Goal: Transaction & Acquisition: Purchase product/service

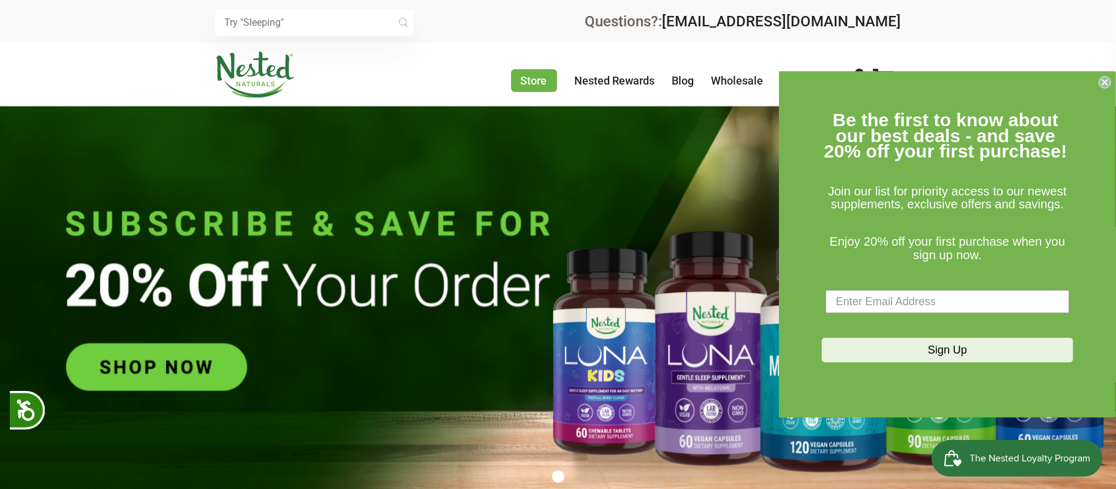
scroll to position [0, 214]
click at [344, 26] on input "text" at bounding box center [314, 22] width 198 height 27
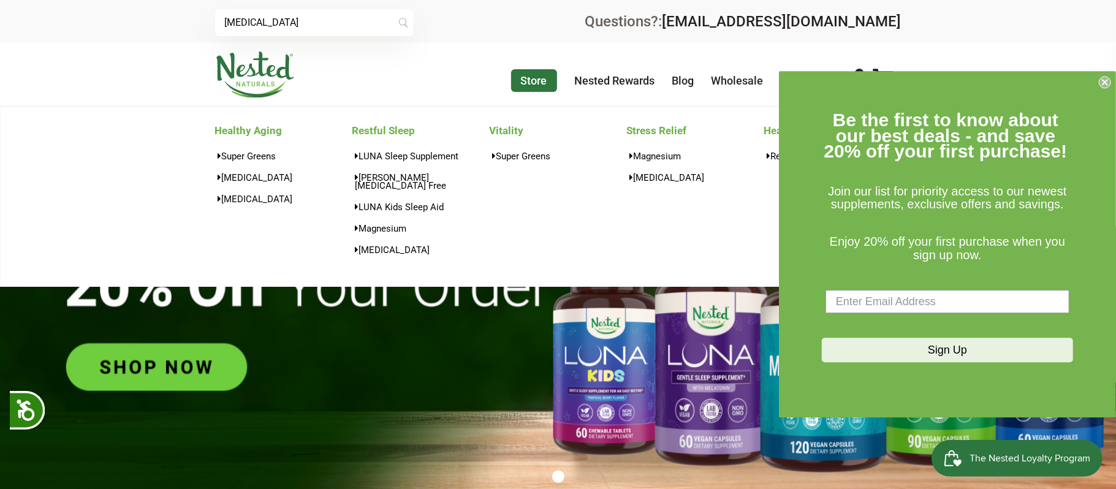
type input "5_HTP"
click at [526, 82] on link "Store" at bounding box center [534, 80] width 46 height 23
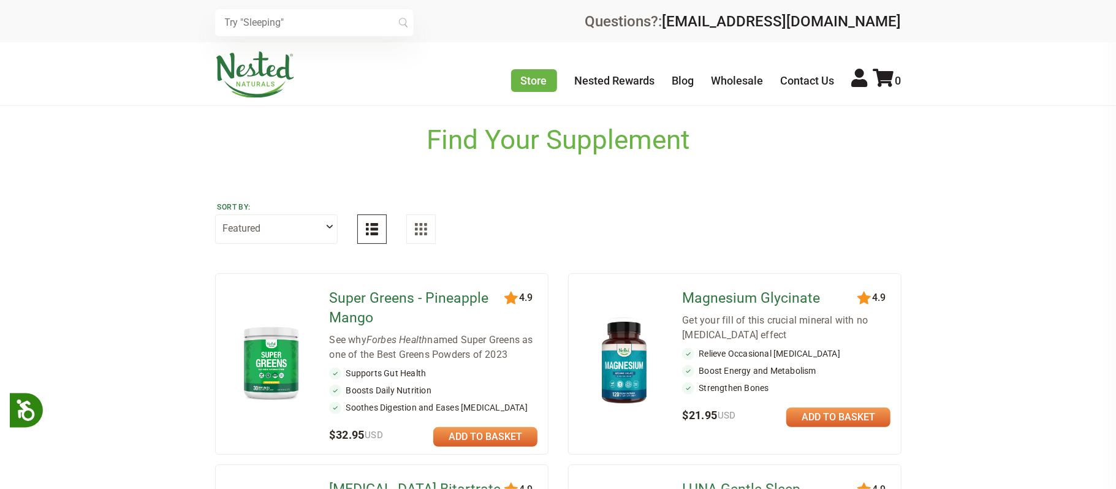
click at [845, 418] on link at bounding box center [838, 417] width 104 height 20
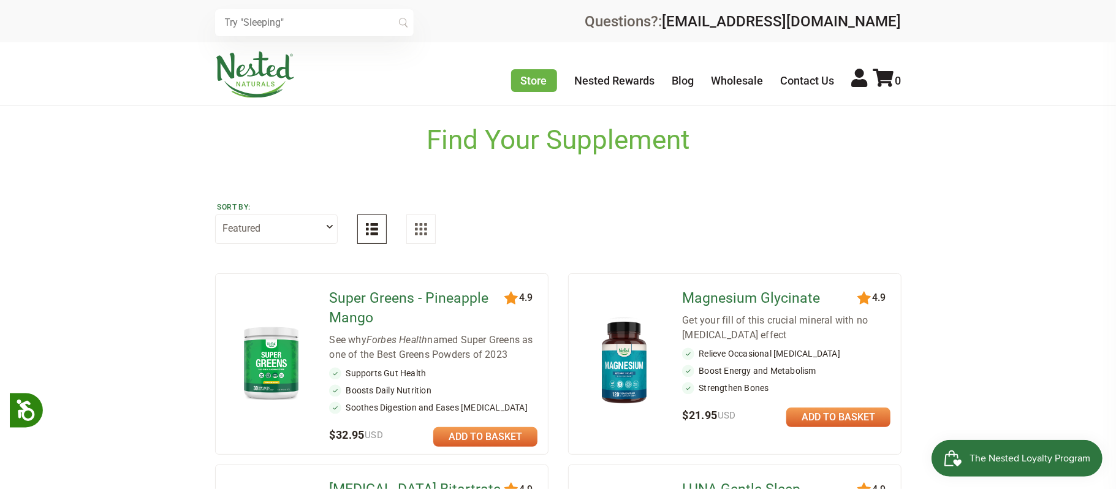
click at [822, 415] on link at bounding box center [838, 417] width 104 height 20
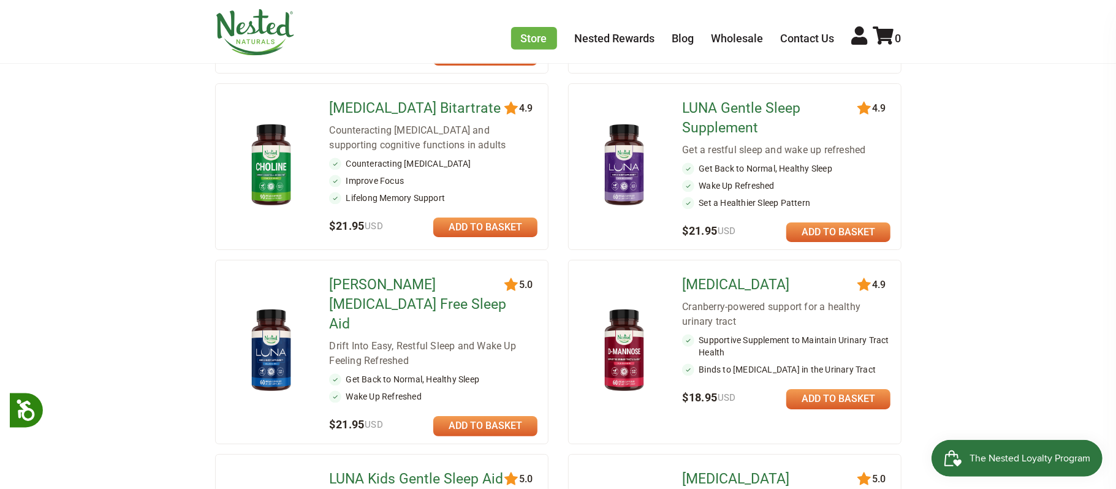
scroll to position [382, 0]
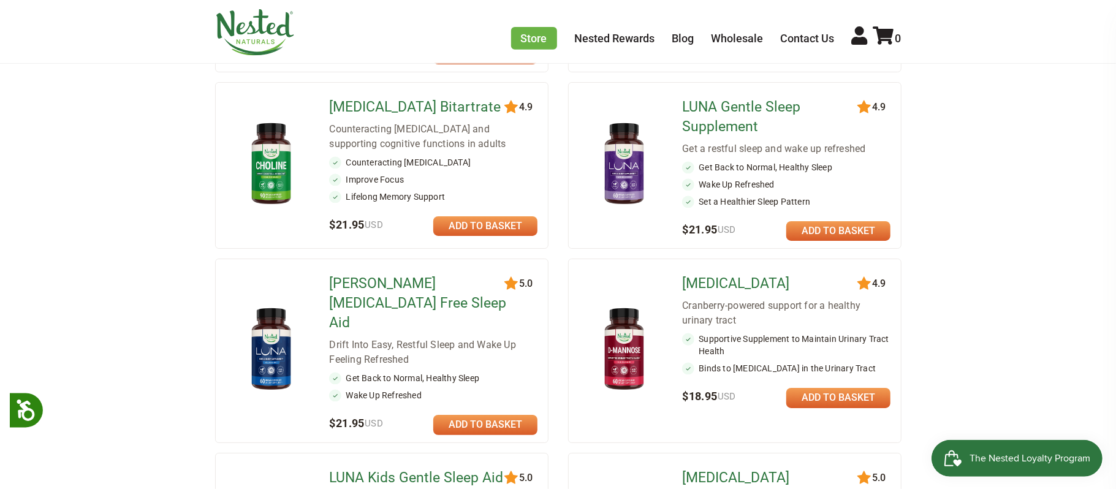
click at [816, 398] on link at bounding box center [838, 398] width 104 height 20
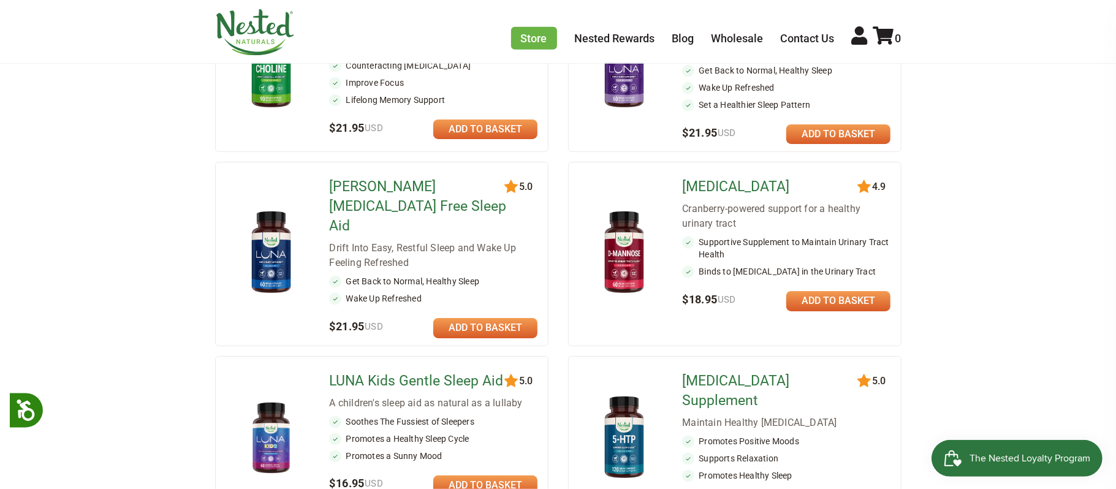
scroll to position [483, 0]
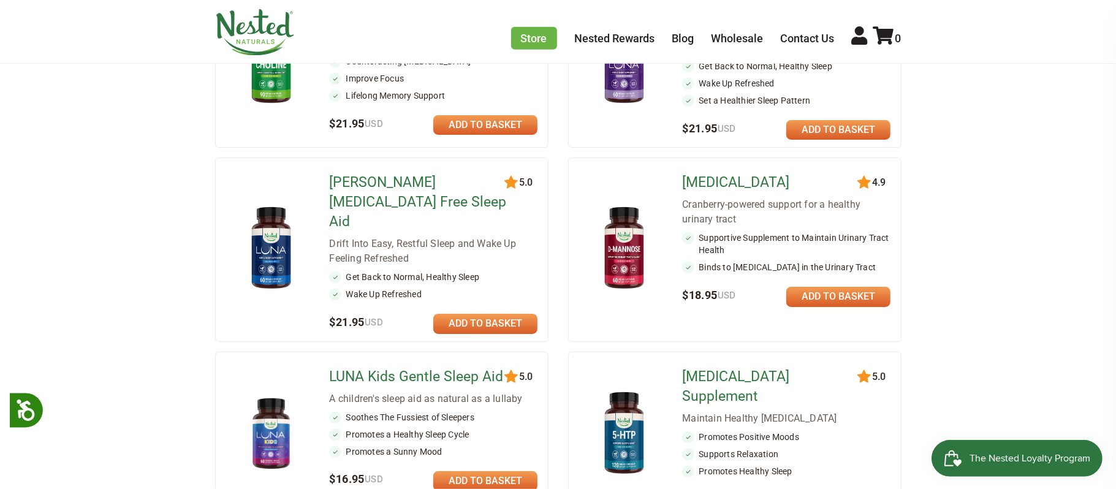
click at [822, 298] on link at bounding box center [838, 297] width 104 height 20
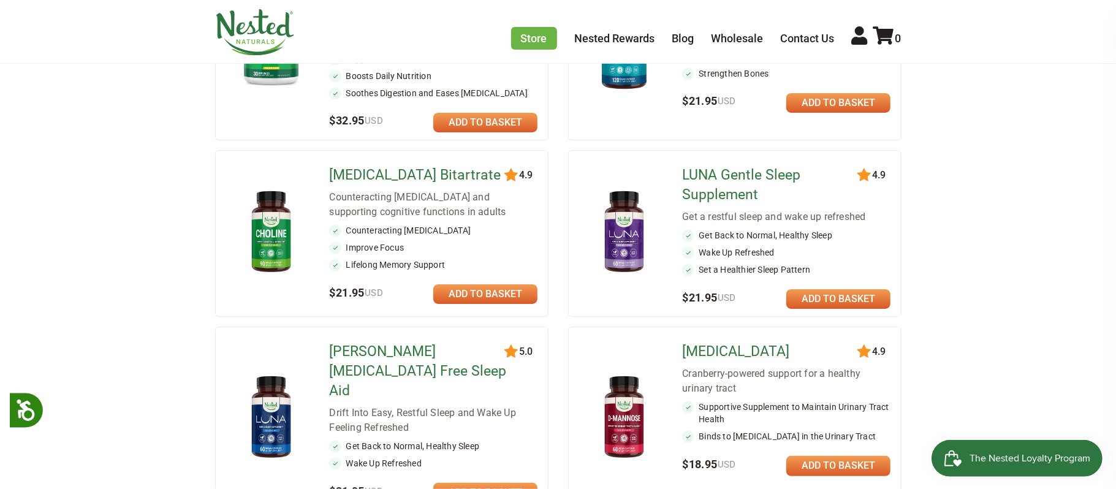
scroll to position [315, 0]
click at [475, 292] on link at bounding box center [485, 294] width 104 height 20
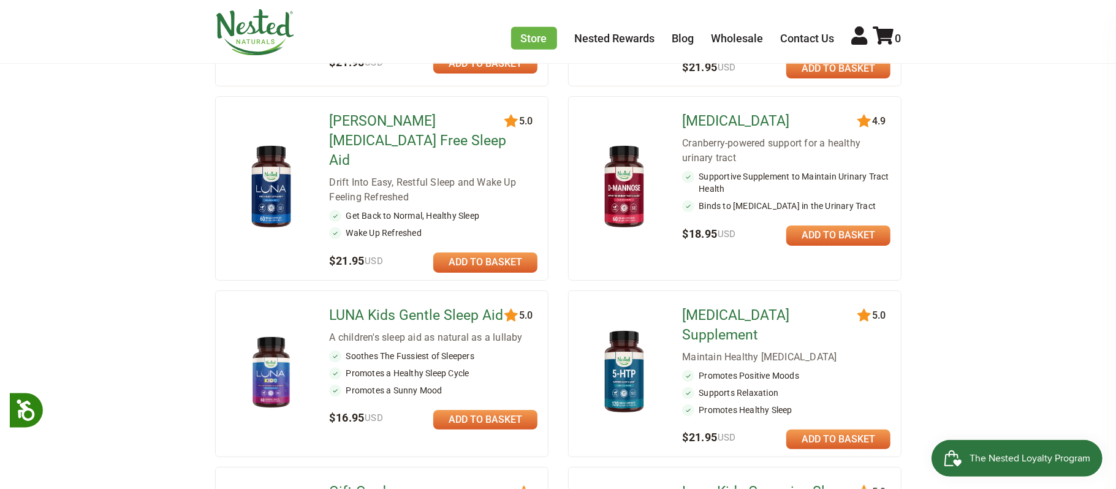
scroll to position [550, 0]
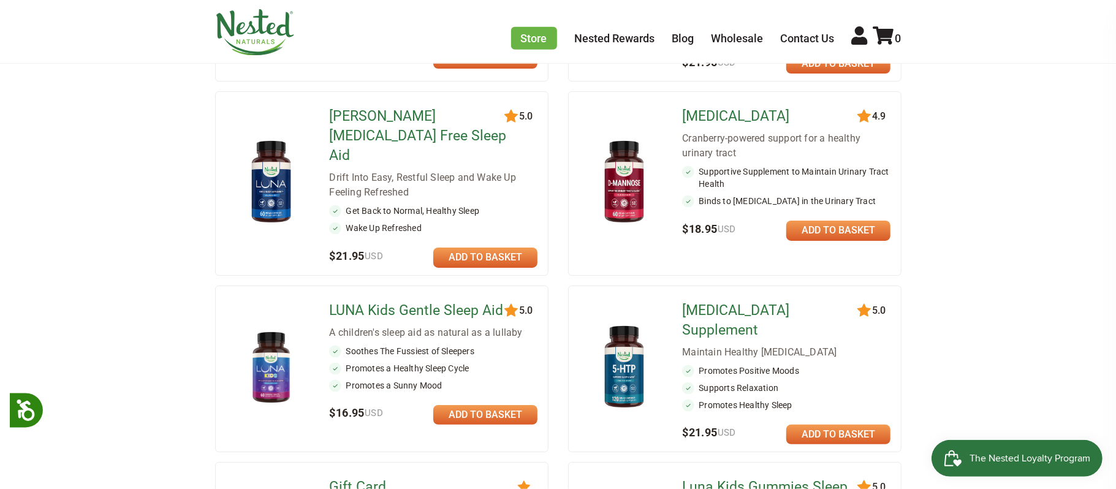
click at [823, 425] on link at bounding box center [838, 435] width 104 height 20
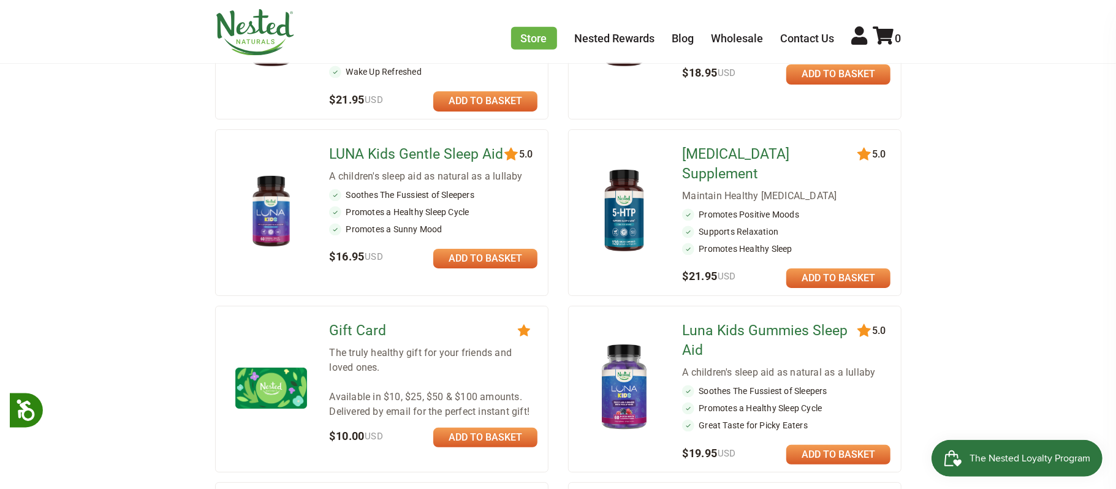
scroll to position [702, 0]
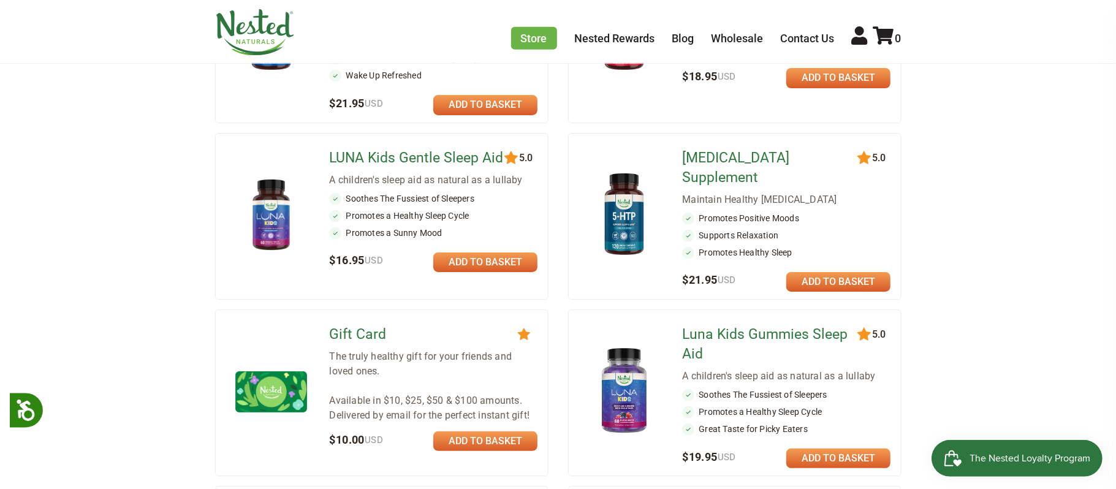
click at [851, 272] on link at bounding box center [838, 282] width 104 height 20
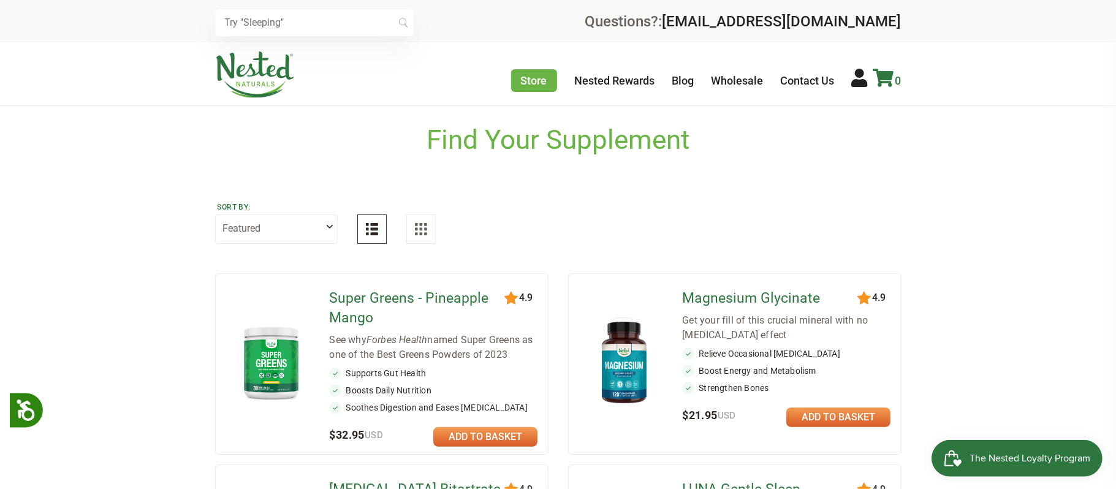
click at [886, 80] on icon at bounding box center [883, 78] width 21 height 18
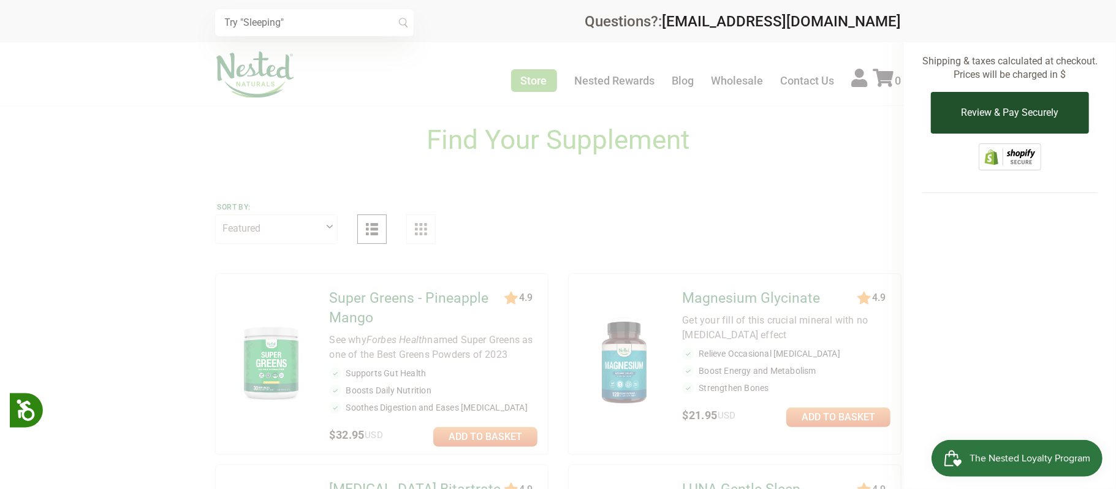
click at [1005, 108] on button "Review & Pay Securely" at bounding box center [1009, 113] width 157 height 42
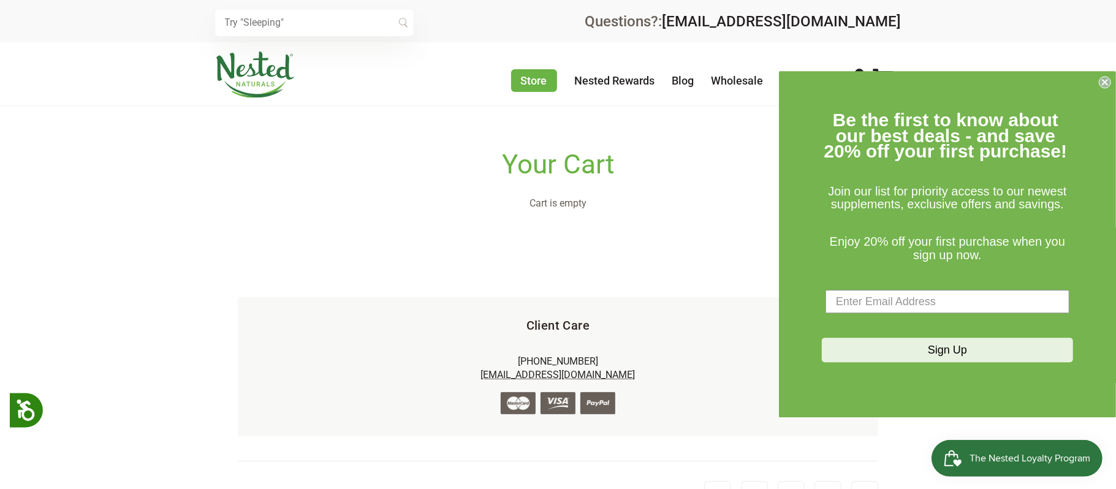
scroll to position [32, 0]
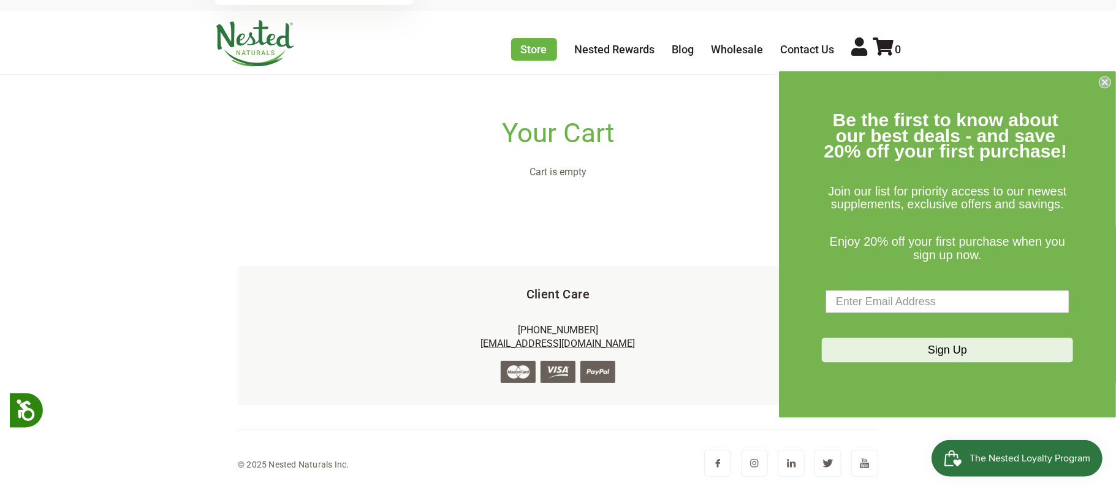
click at [326, 183] on div "× Recommended Products 120 4.9 Super Greens - Pineapple Mango $32.95 150" at bounding box center [558, 229] width 1116 height 520
click at [1102, 77] on circle "Close dialog" at bounding box center [1105, 83] width 12 height 12
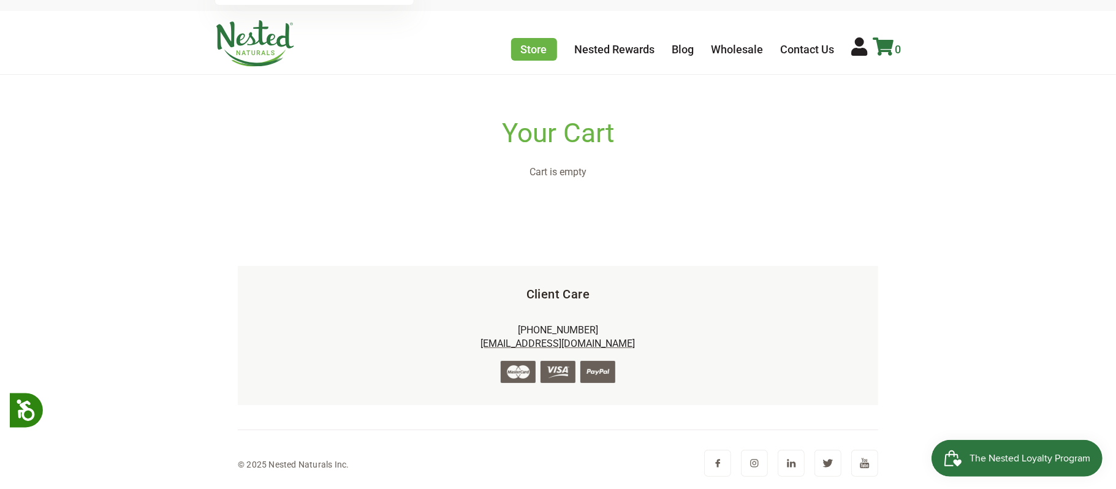
click at [888, 43] on icon at bounding box center [883, 46] width 21 height 18
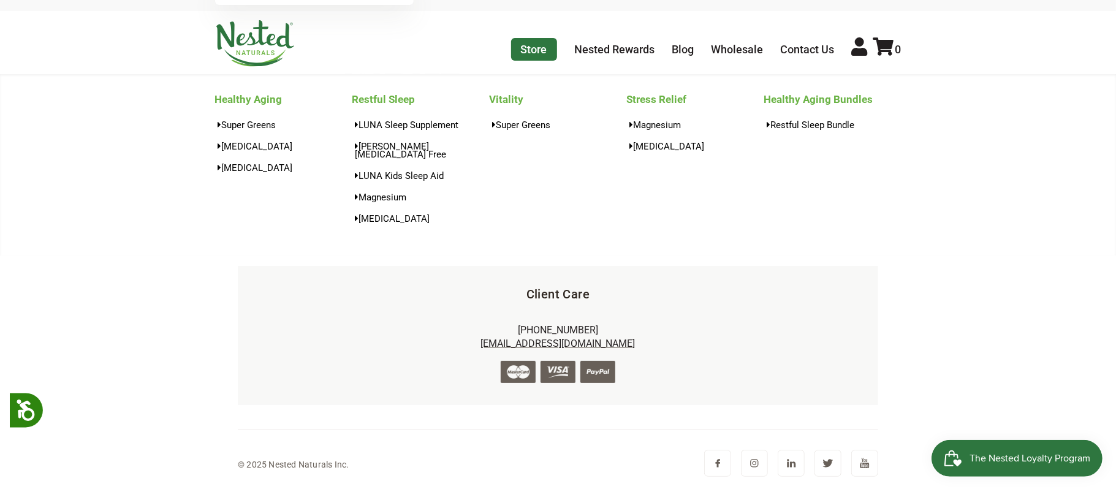
click at [533, 48] on link "Store" at bounding box center [534, 49] width 46 height 23
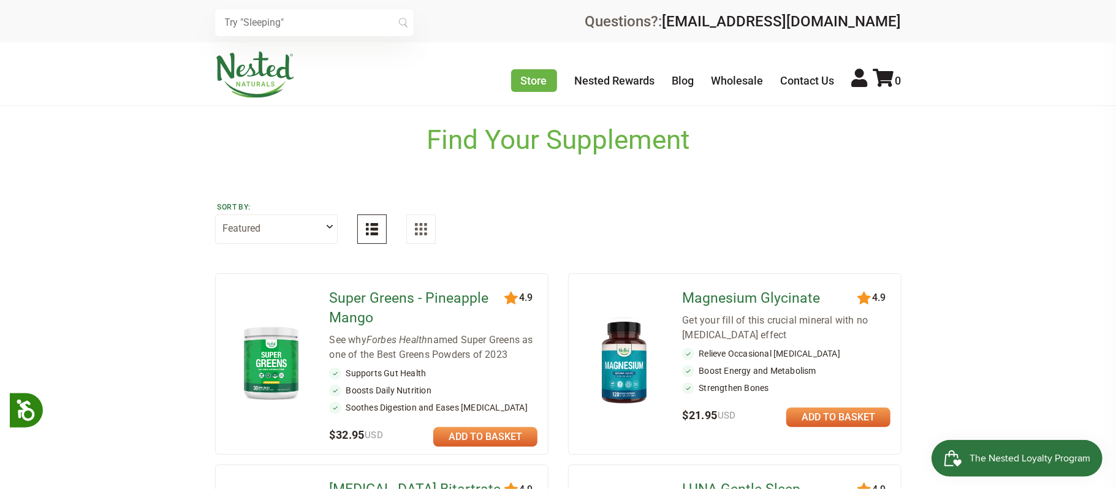
click at [743, 300] on link "Magnesium Glycinate" at bounding box center [770, 299] width 177 height 20
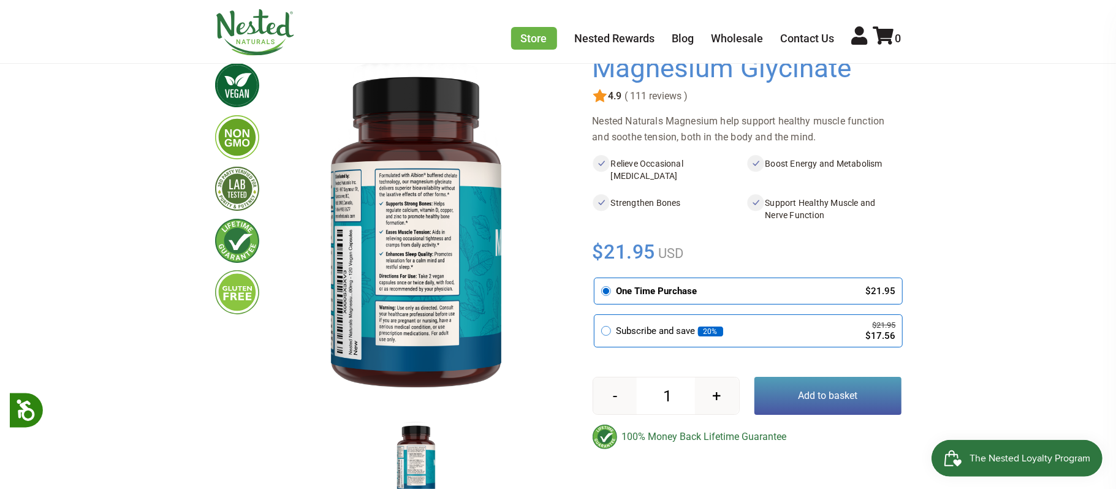
scroll to position [112, 0]
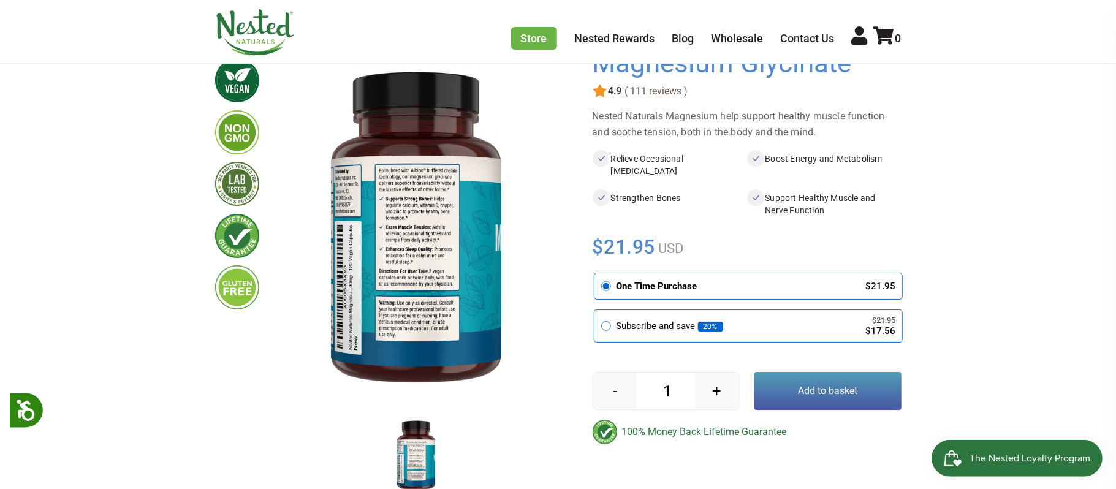
click at [834, 396] on button "Add to basket" at bounding box center [827, 391] width 147 height 38
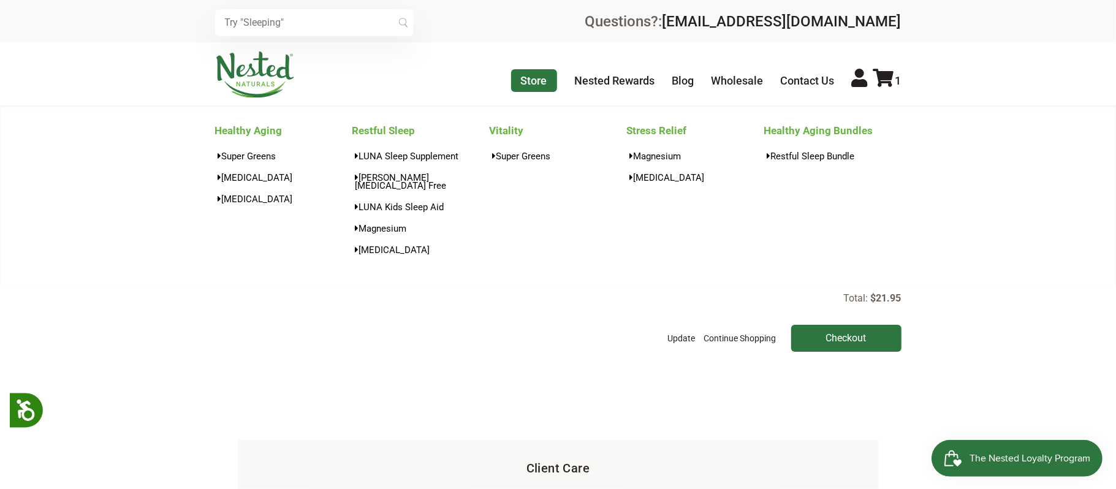
click at [531, 78] on link "Store" at bounding box center [534, 80] width 46 height 23
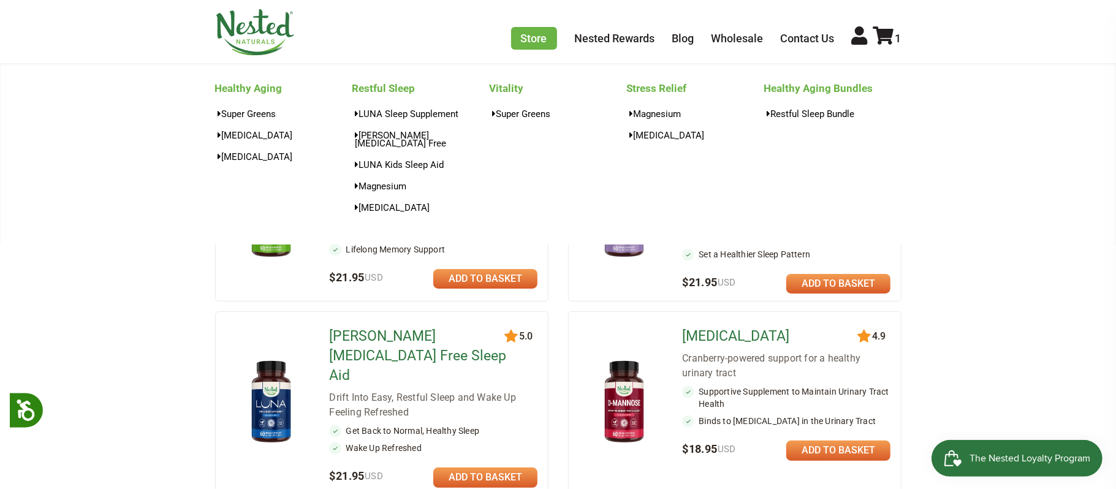
scroll to position [332, 0]
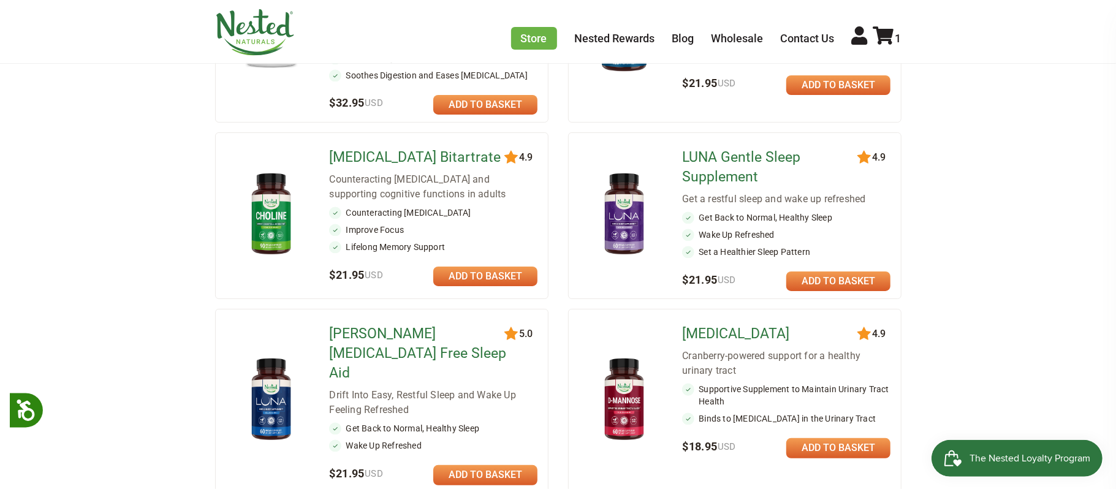
click at [711, 335] on link "[MEDICAL_DATA]" at bounding box center [770, 334] width 177 height 20
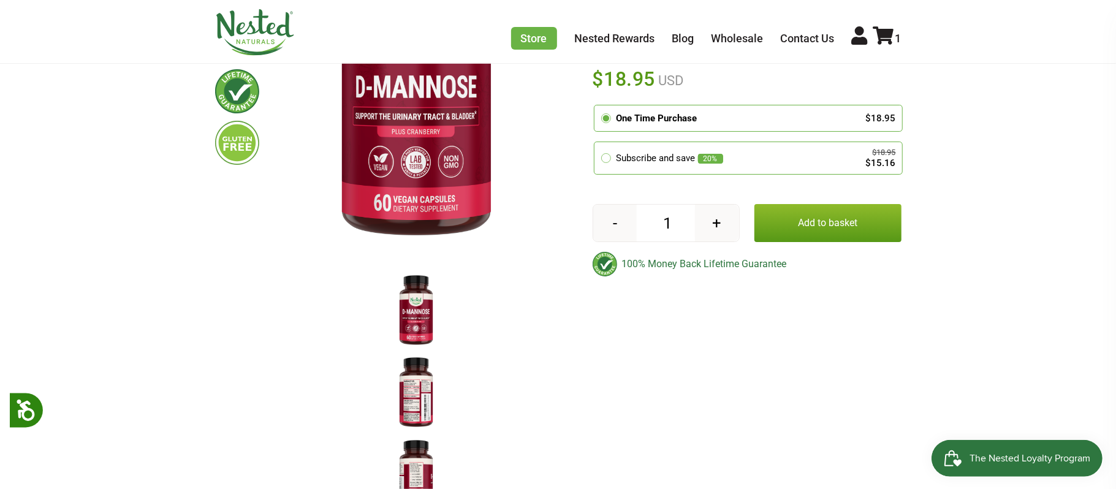
scroll to position [256, 0]
click at [836, 229] on button "Add to basket" at bounding box center [827, 223] width 147 height 38
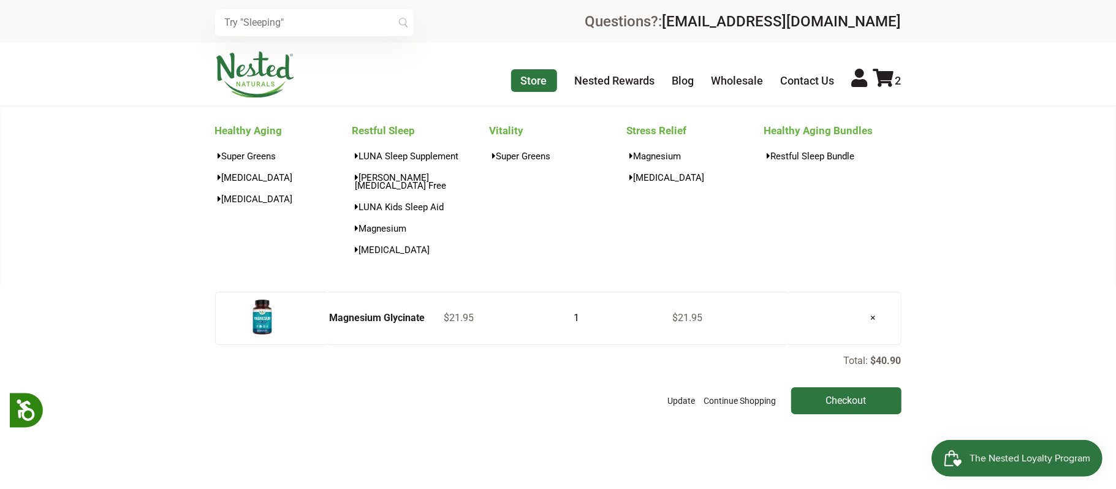
click at [542, 81] on link "Store" at bounding box center [534, 80] width 46 height 23
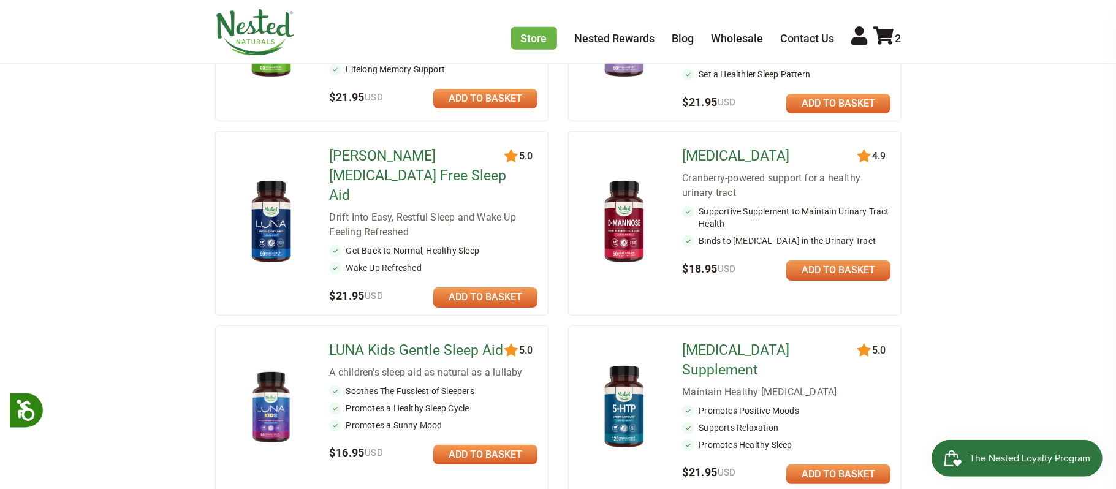
scroll to position [508, 0]
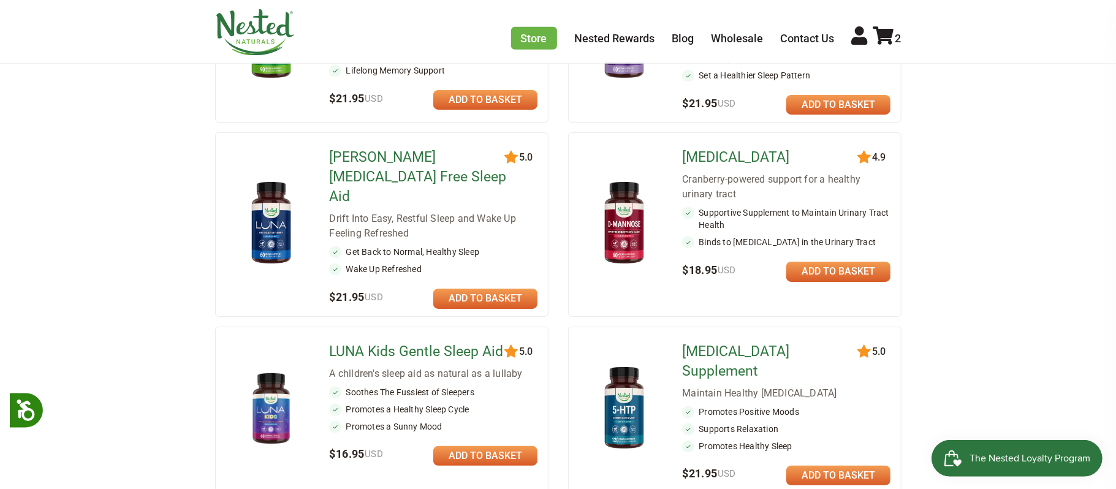
click at [835, 466] on link at bounding box center [838, 476] width 104 height 20
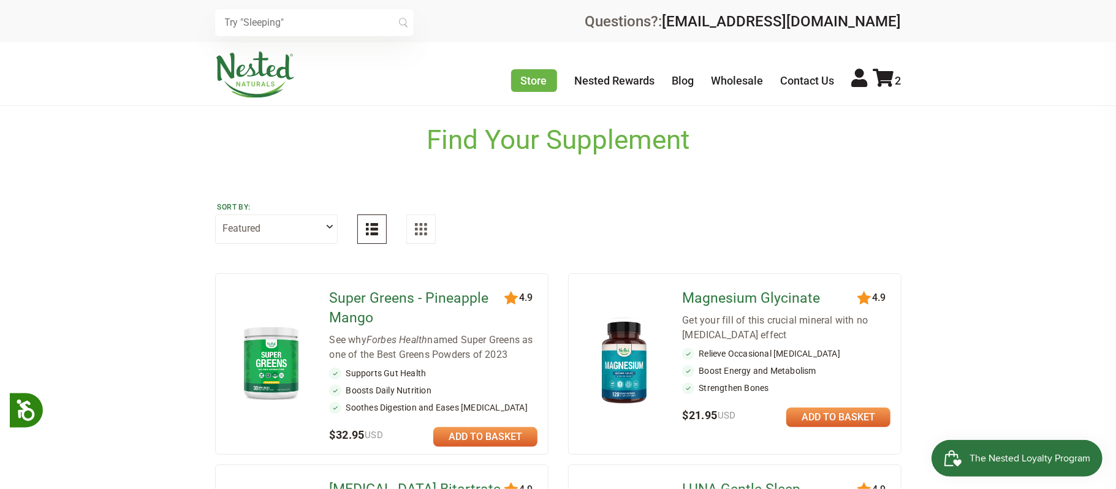
click at [788, 298] on link "Magnesium Glycinate" at bounding box center [770, 299] width 177 height 20
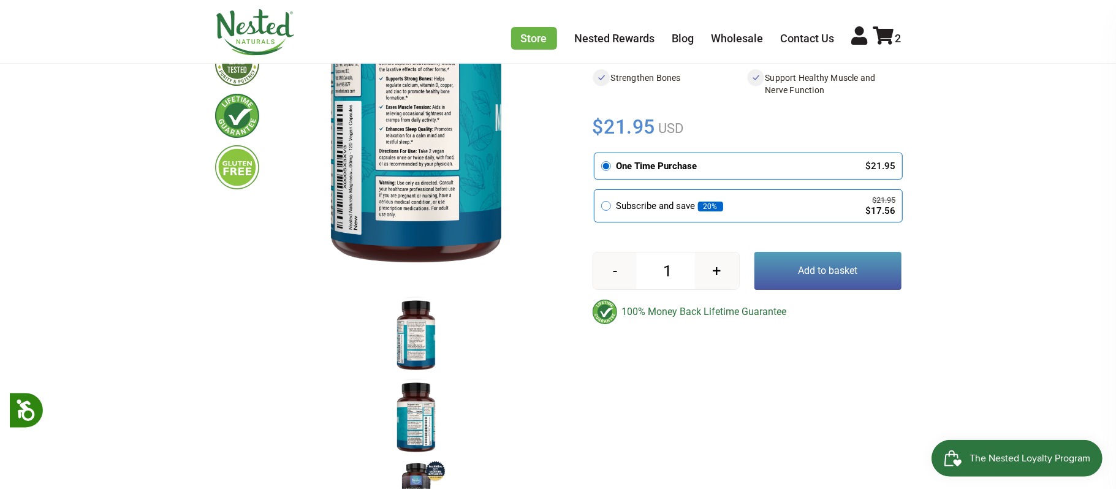
click at [716, 270] on button "+" at bounding box center [716, 270] width 43 height 37
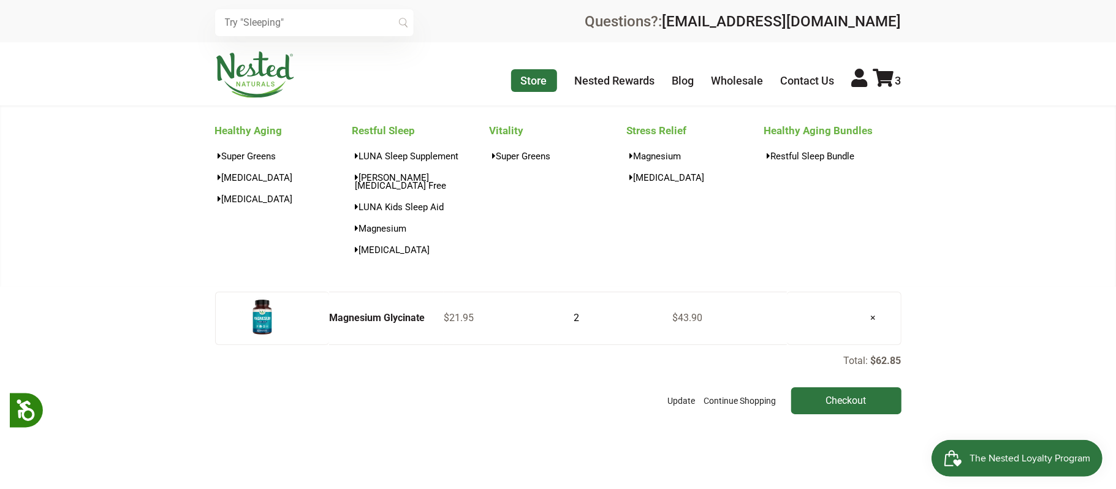
click at [534, 81] on link "Store" at bounding box center [534, 80] width 46 height 23
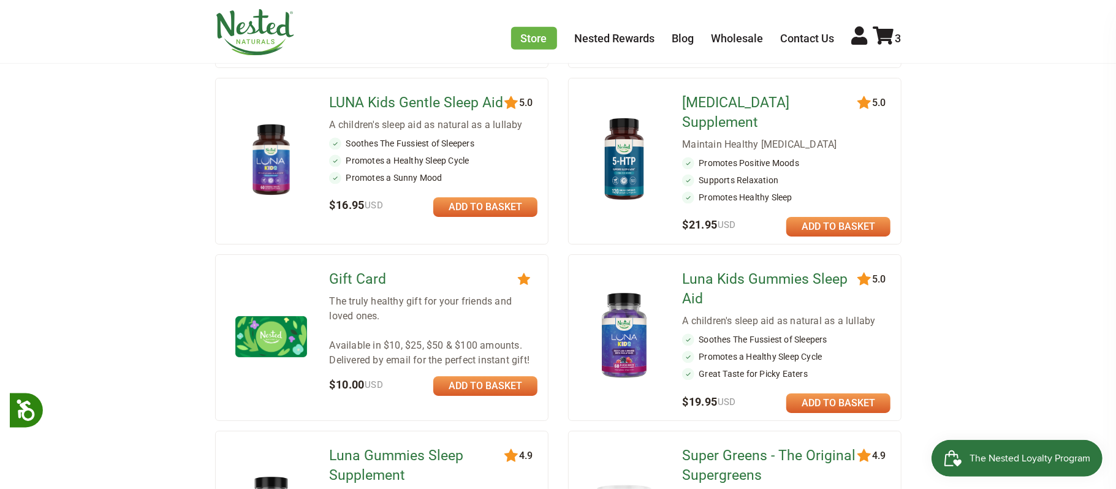
scroll to position [604, 0]
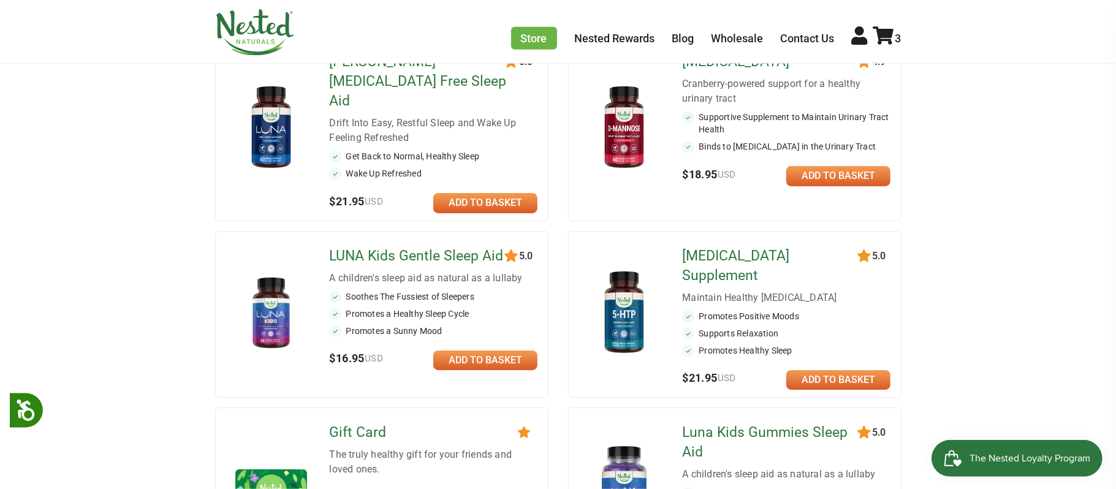
click at [752, 246] on link "[MEDICAL_DATA] Supplement" at bounding box center [770, 265] width 177 height 39
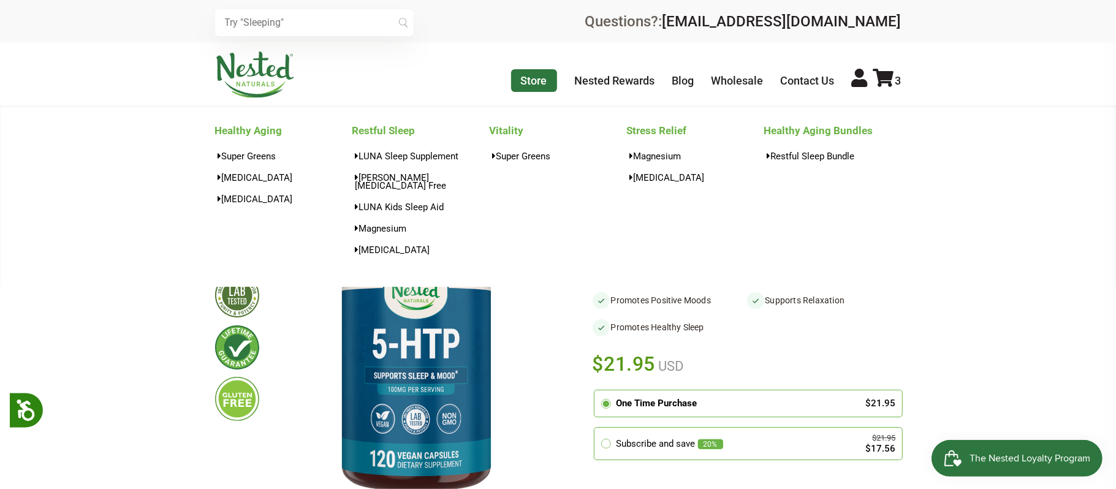
click at [532, 76] on link "Store" at bounding box center [534, 80] width 46 height 23
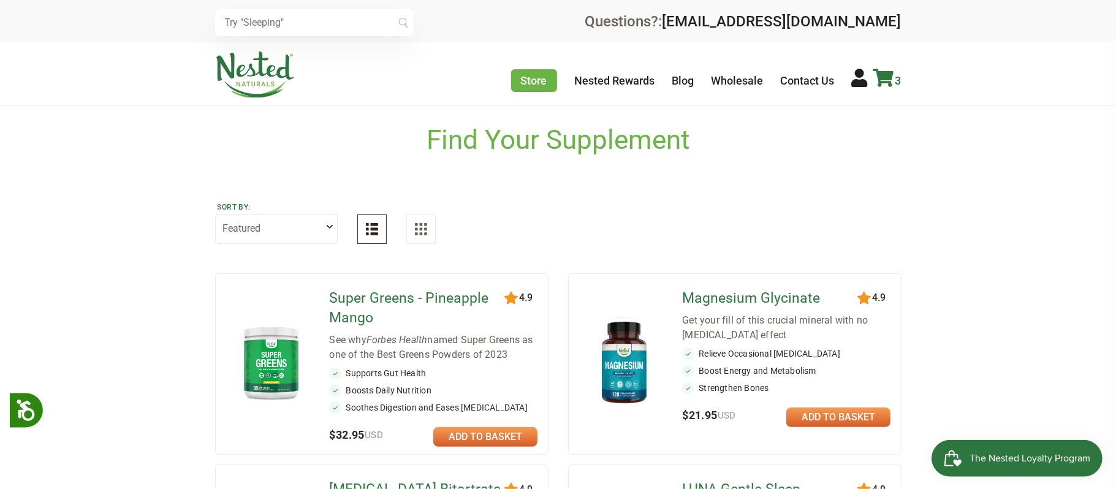
click at [888, 75] on icon at bounding box center [883, 78] width 21 height 18
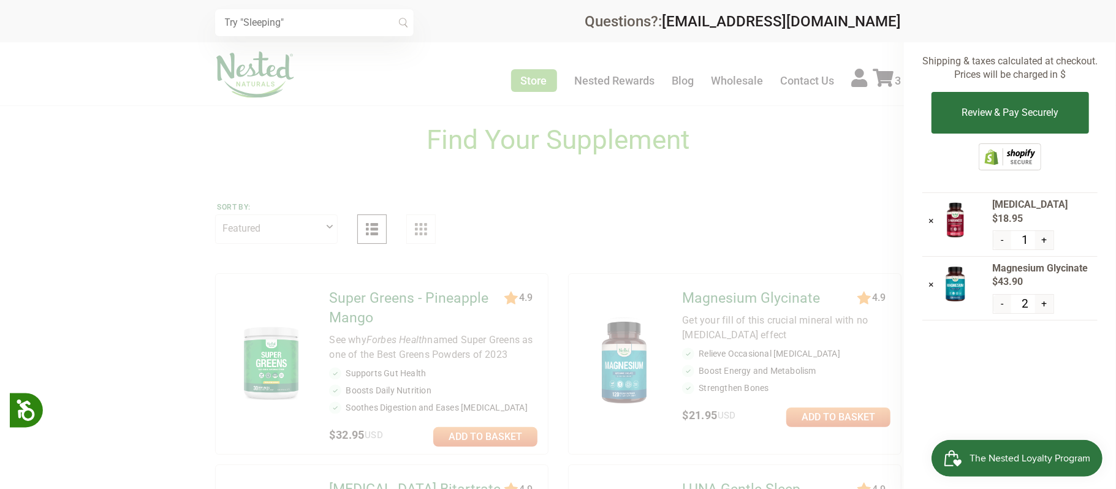
click at [918, 208] on div "× Subtotal: $62.85 Shipping & taxes calculated at checkout. Prices will be char…" at bounding box center [1010, 244] width 212 height 489
click at [1043, 241] on button "+" at bounding box center [1044, 240] width 18 height 18
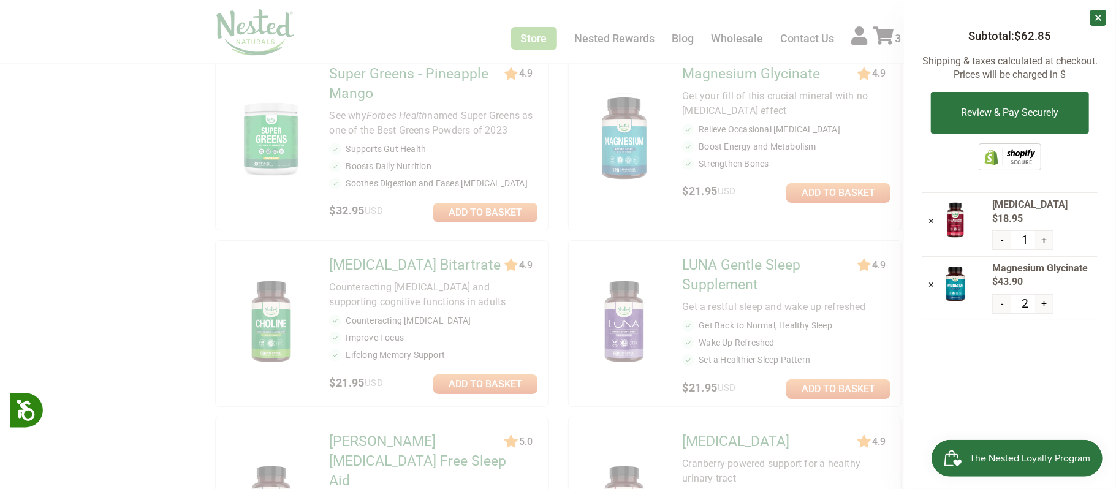
scroll to position [225, 0]
click at [1062, 295] on span "$43.90 - 2 +" at bounding box center [1044, 294] width 105 height 38
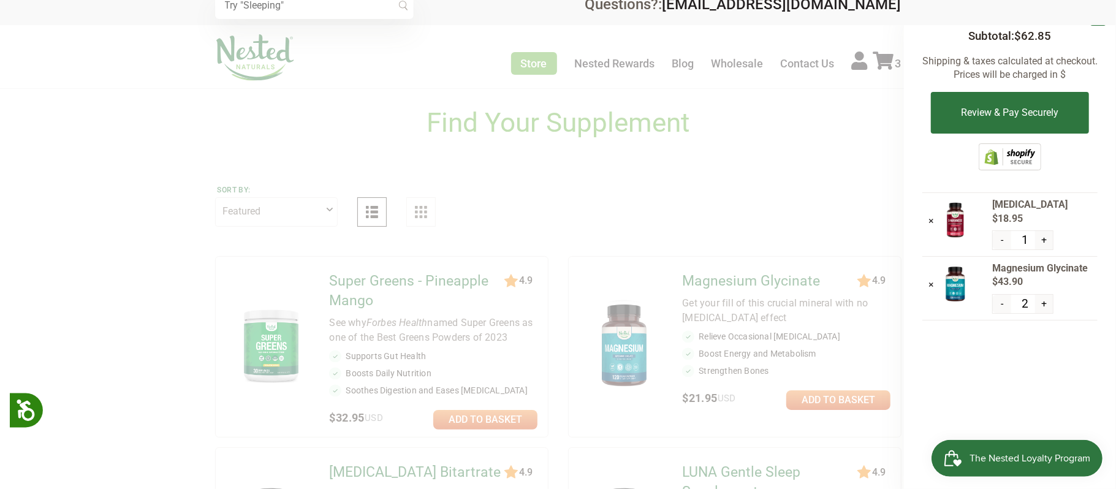
scroll to position [15, 0]
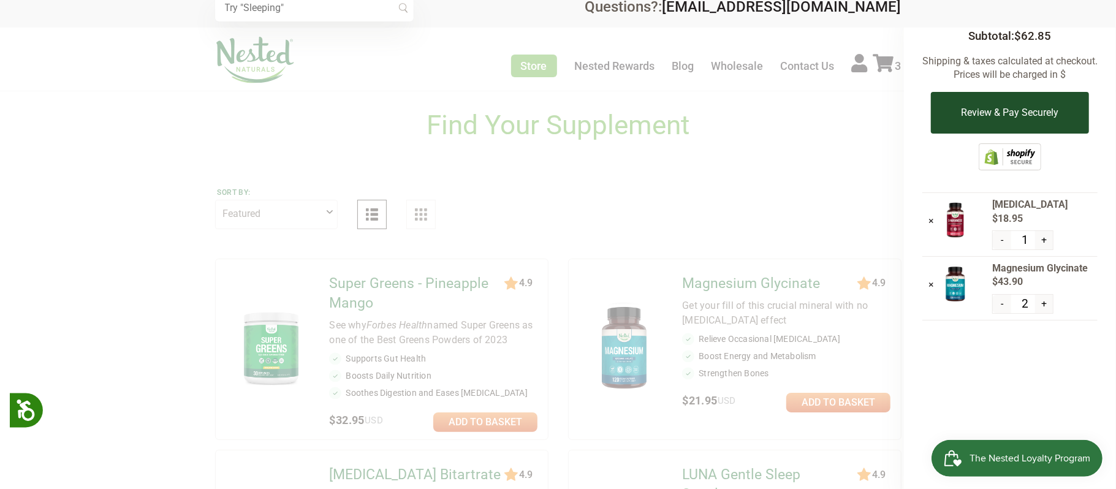
click at [977, 114] on button "Review & Pay Securely" at bounding box center [1009, 113] width 157 height 42
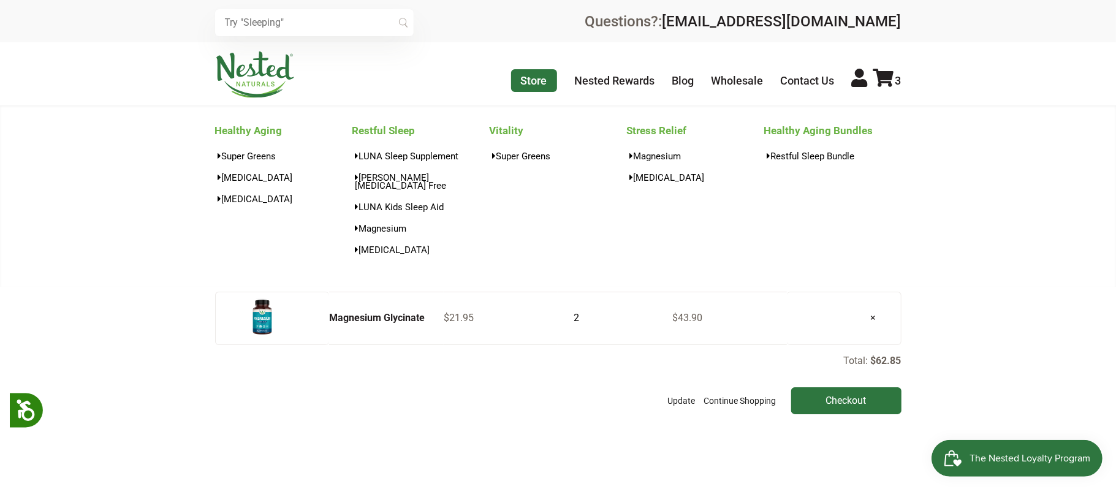
click at [540, 80] on link "Store" at bounding box center [534, 80] width 46 height 23
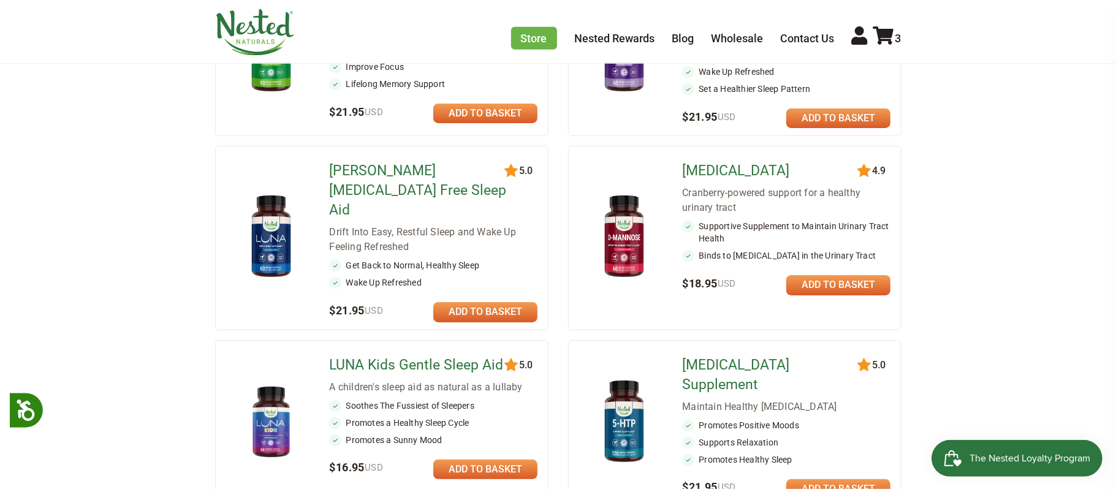
scroll to position [496, 0]
click at [712, 355] on link "[MEDICAL_DATA] Supplement" at bounding box center [770, 374] width 177 height 39
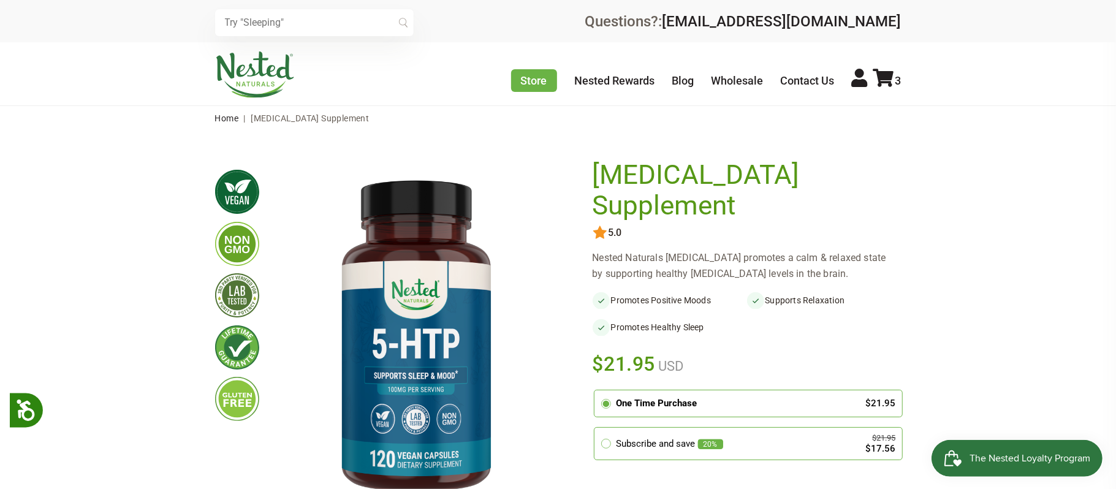
click at [607, 400] on circle at bounding box center [605, 403] width 7 height 7
click at [597, 392] on input "radio" at bounding box center [597, 392] width 0 height 0
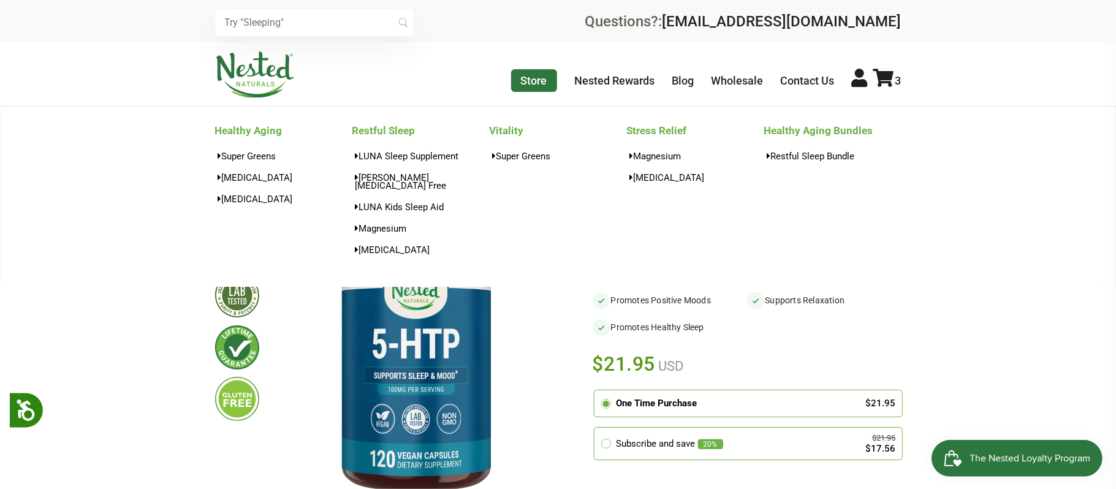
click at [527, 85] on link "Store" at bounding box center [534, 80] width 46 height 23
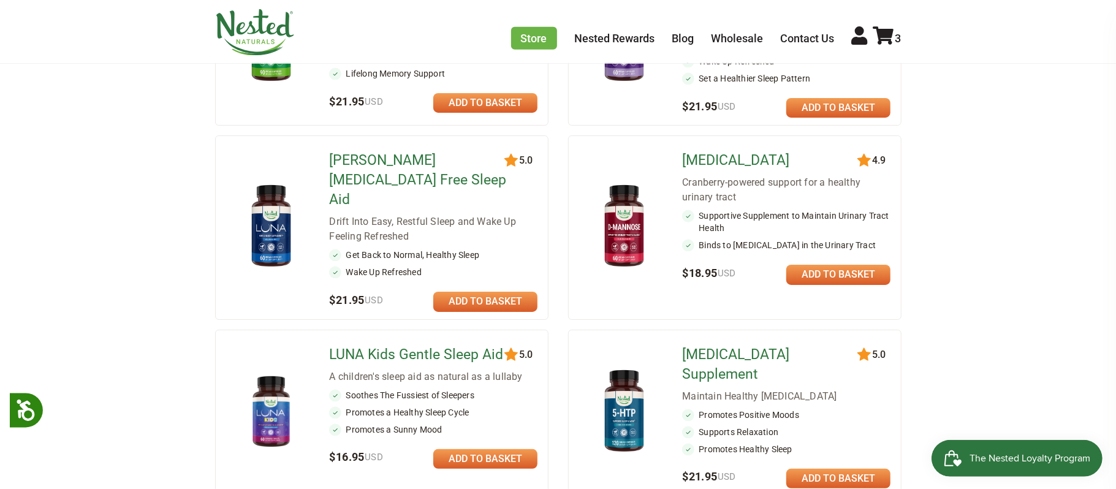
scroll to position [554, 0]
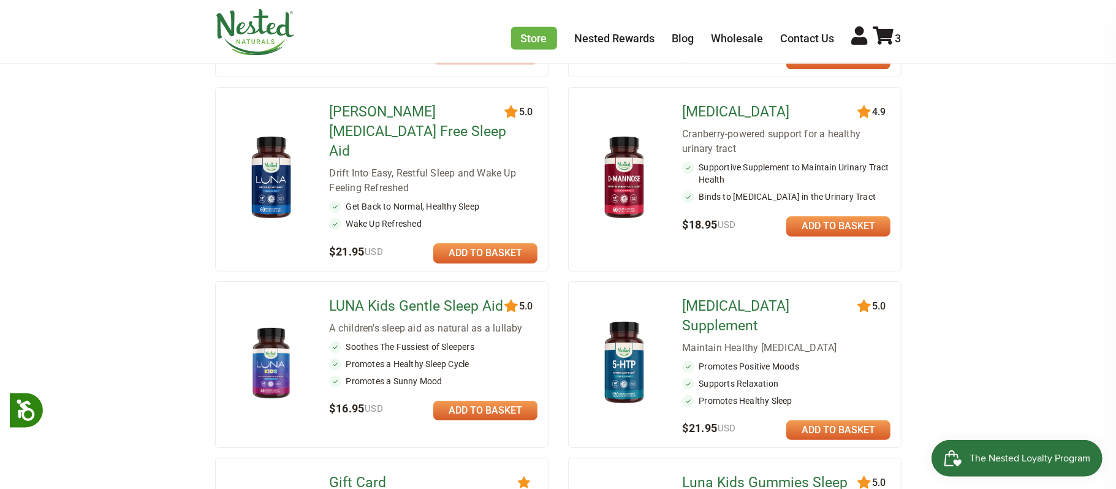
click at [818, 420] on link at bounding box center [838, 430] width 104 height 20
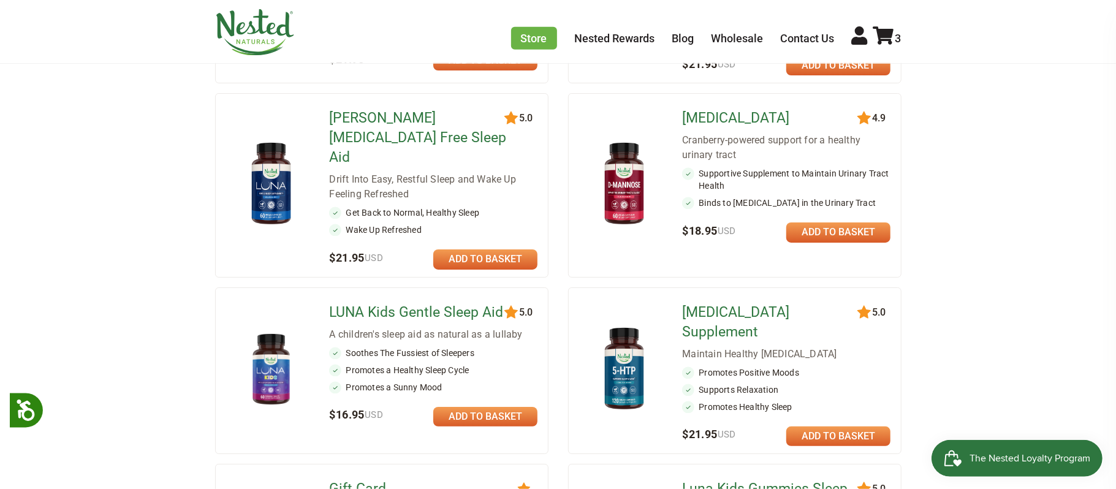
scroll to position [558, 0]
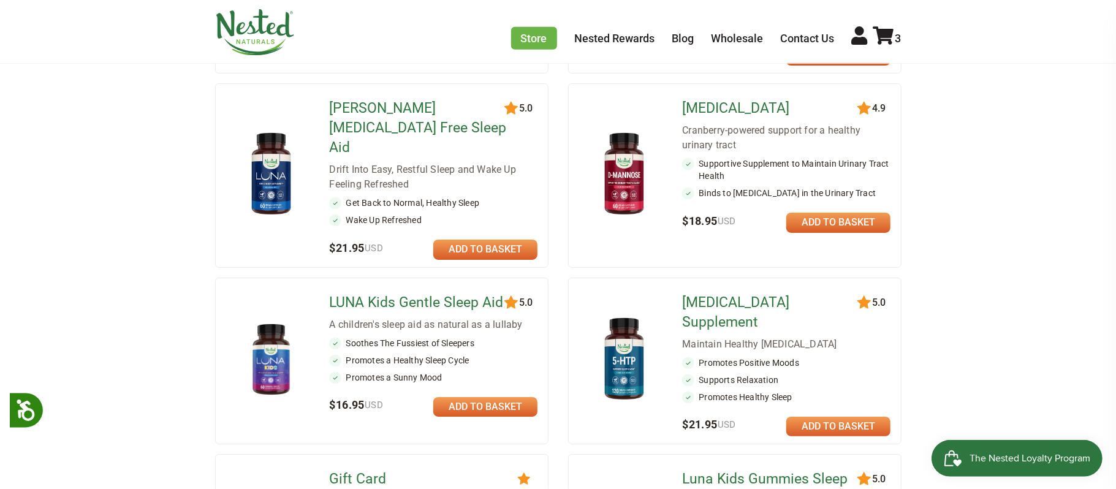
click at [759, 293] on link "[MEDICAL_DATA] Supplement" at bounding box center [770, 312] width 177 height 39
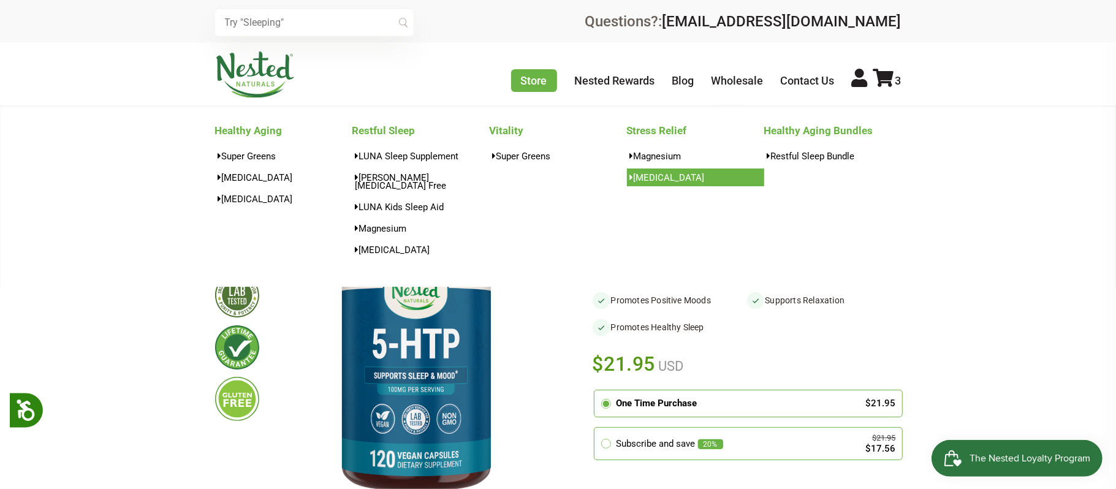
click at [645, 180] on link "[MEDICAL_DATA]" at bounding box center [695, 177] width 137 height 18
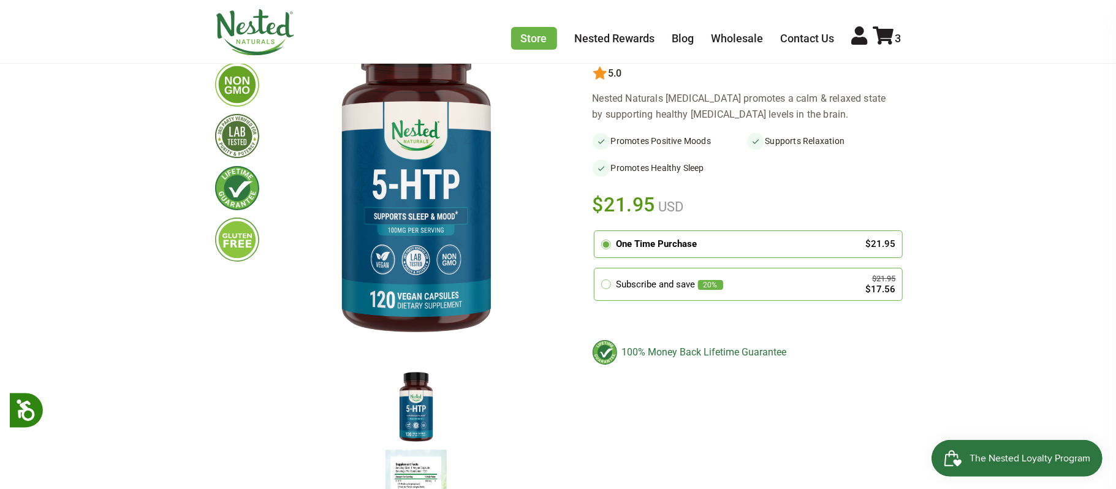
scroll to position [165, 0]
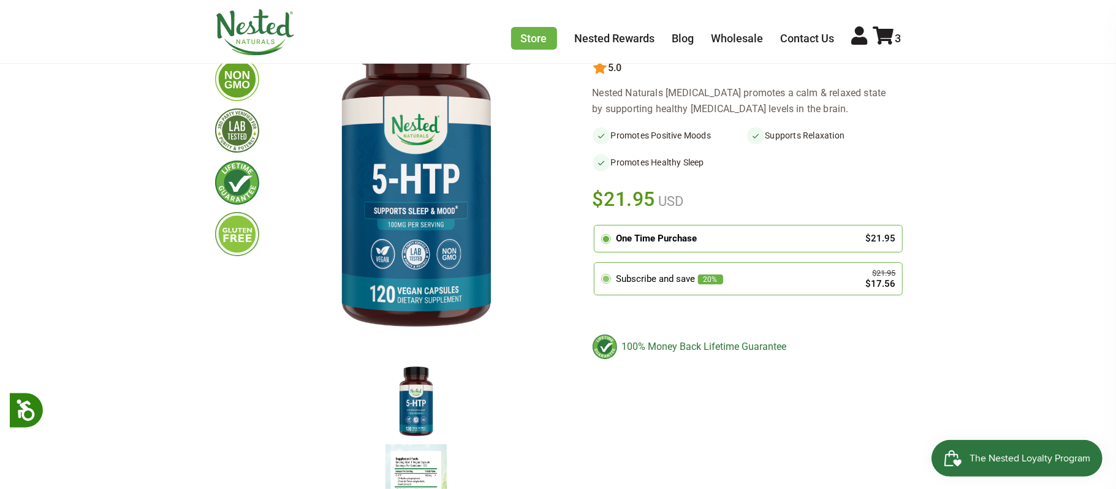
click at [607, 273] on icon at bounding box center [605, 278] width 11 height 11
click at [597, 265] on input "radio" at bounding box center [597, 265] width 0 height 0
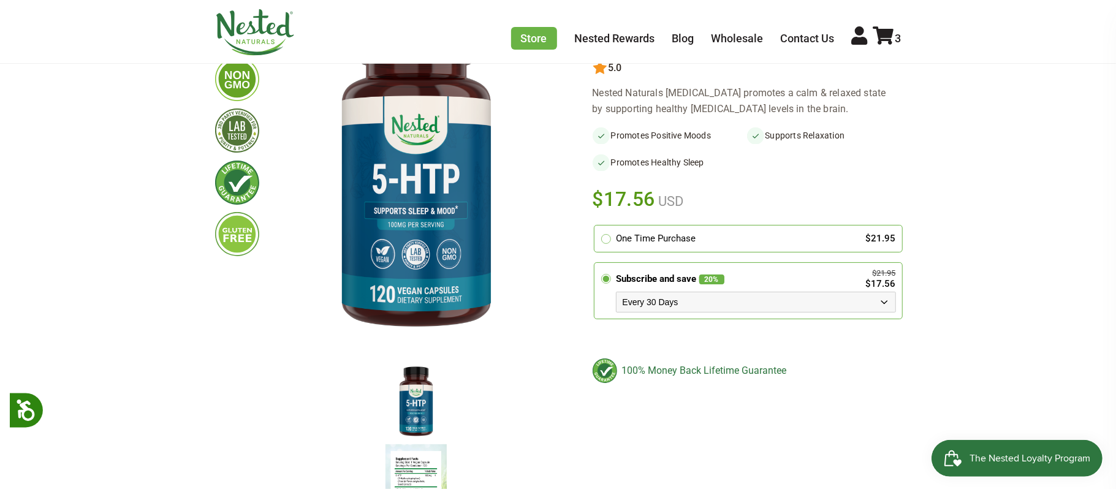
click at [883, 292] on select "Every 30 Days Every 60 Days Every 90 Days" at bounding box center [756, 302] width 280 height 21
select select "1129906255"
click at [616, 292] on select "Every 30 Days Every 60 Days Every 90 Days" at bounding box center [756, 302] width 280 height 21
click at [607, 235] on circle at bounding box center [605, 238] width 7 height 7
click at [597, 227] on input "radio" at bounding box center [597, 227] width 0 height 0
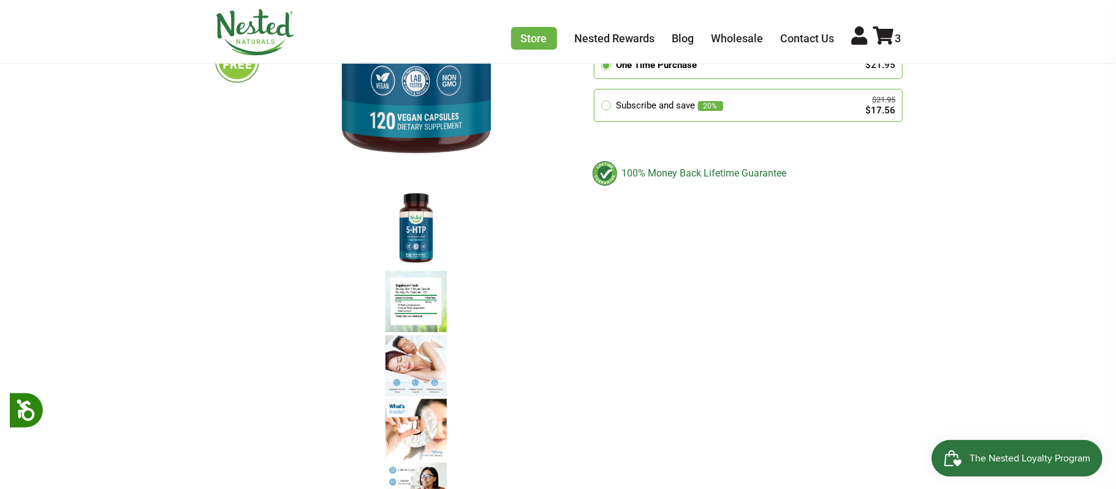
scroll to position [341, 0]
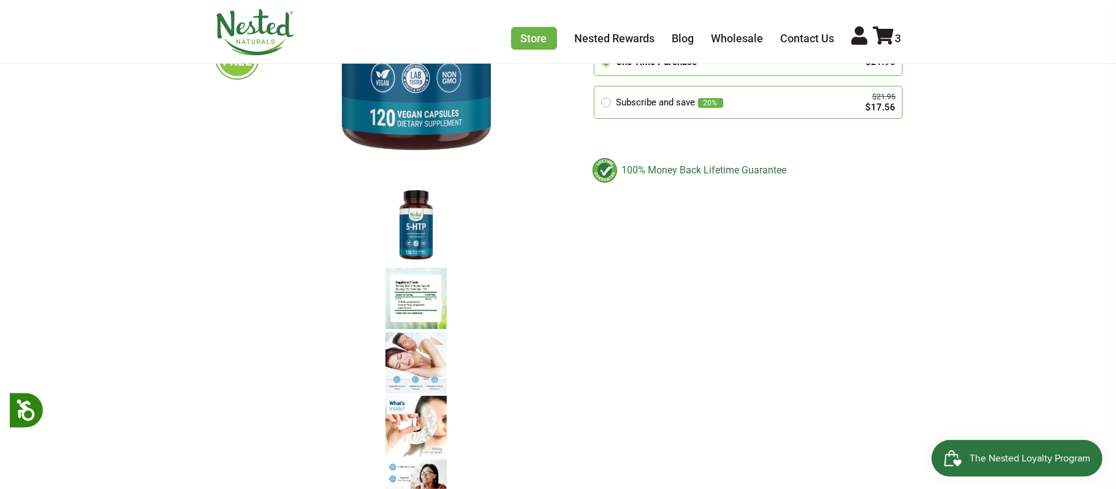
click at [421, 294] on img at bounding box center [415, 298] width 61 height 61
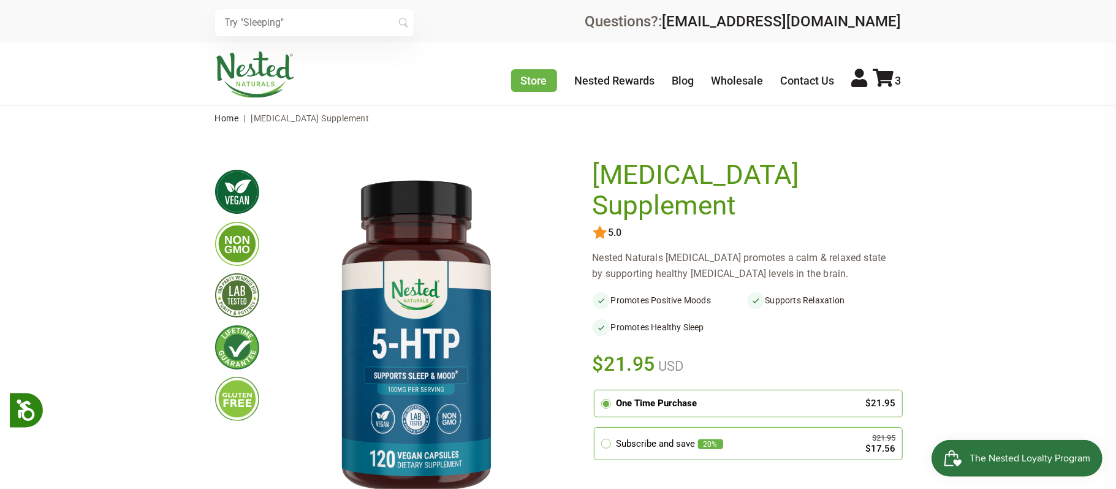
scroll to position [2, 0]
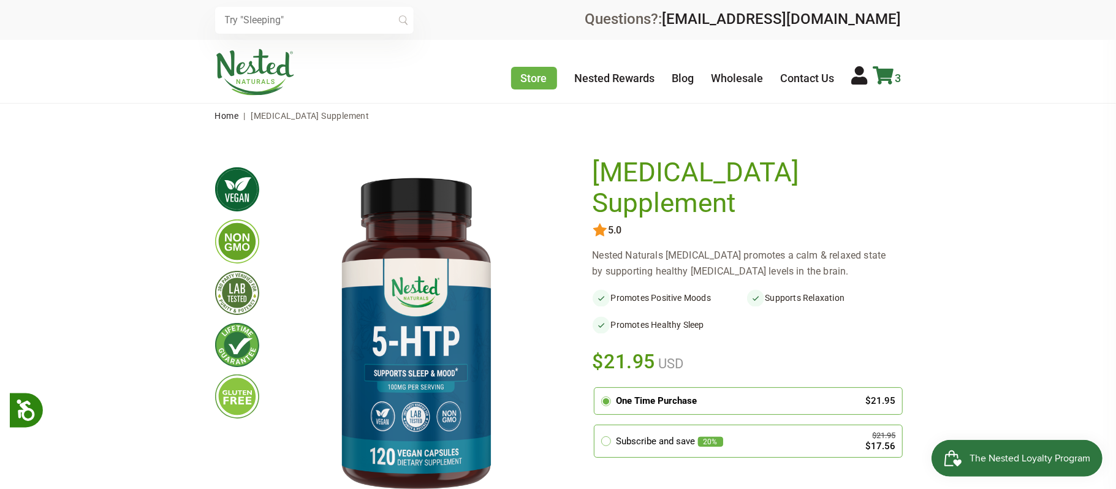
click at [883, 77] on icon at bounding box center [883, 75] width 21 height 18
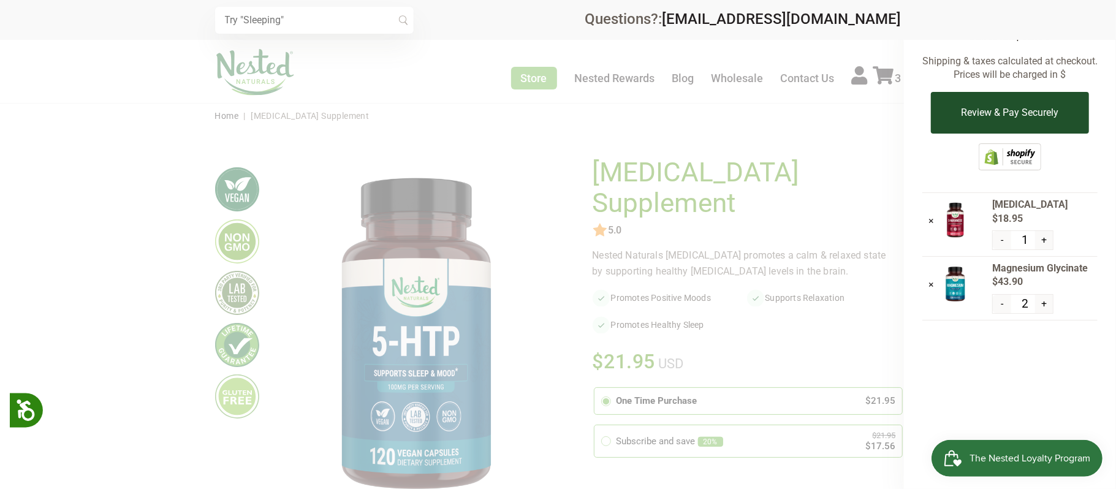
click at [1043, 115] on button "Review & Pay Securely" at bounding box center [1009, 113] width 157 height 42
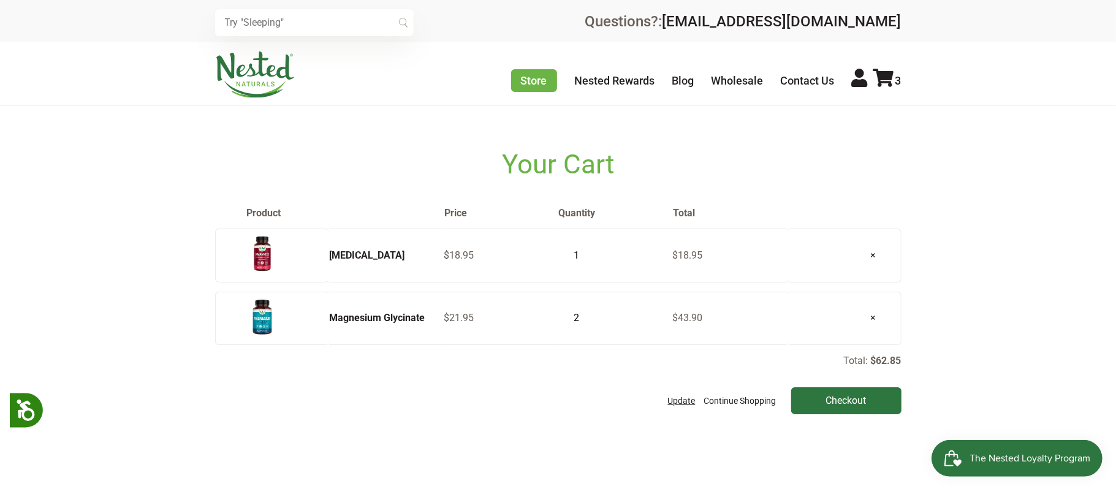
click at [681, 404] on button "Update" at bounding box center [682, 400] width 34 height 27
click at [720, 403] on link "Continue Shopping" at bounding box center [740, 400] width 78 height 27
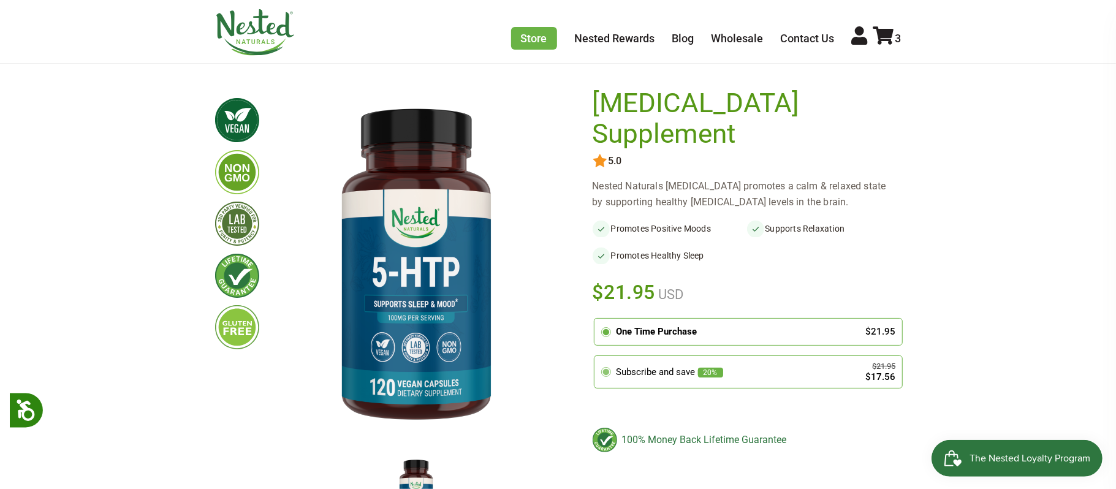
click at [605, 369] on circle at bounding box center [605, 372] width 7 height 7
click at [597, 358] on input "radio" at bounding box center [597, 358] width 0 height 0
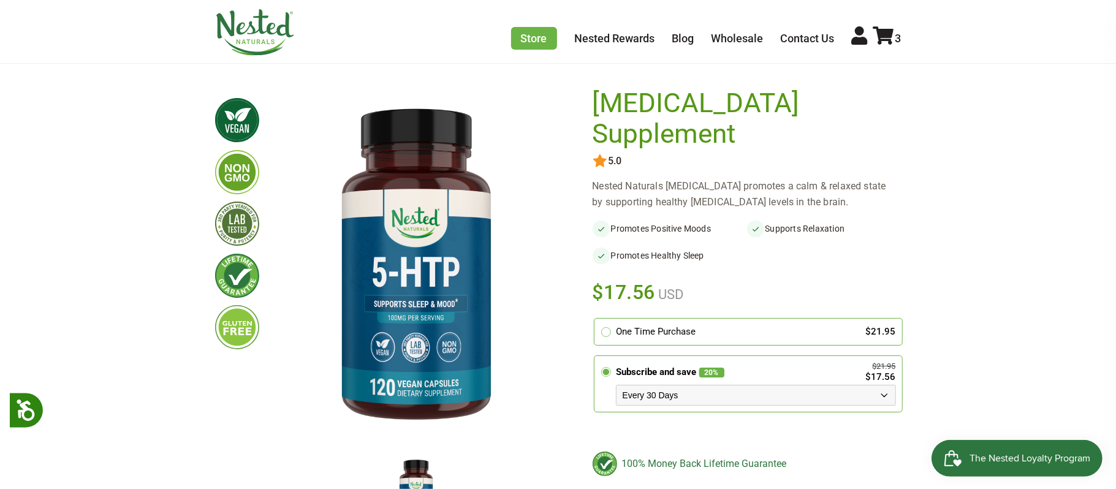
click at [885, 385] on select "Every 30 Days Every 60 Days Every 90 Days" at bounding box center [756, 395] width 280 height 21
select select "1129906255"
click at [616, 385] on select "Every 30 Days Every 60 Days Every 90 Days" at bounding box center [756, 395] width 280 height 21
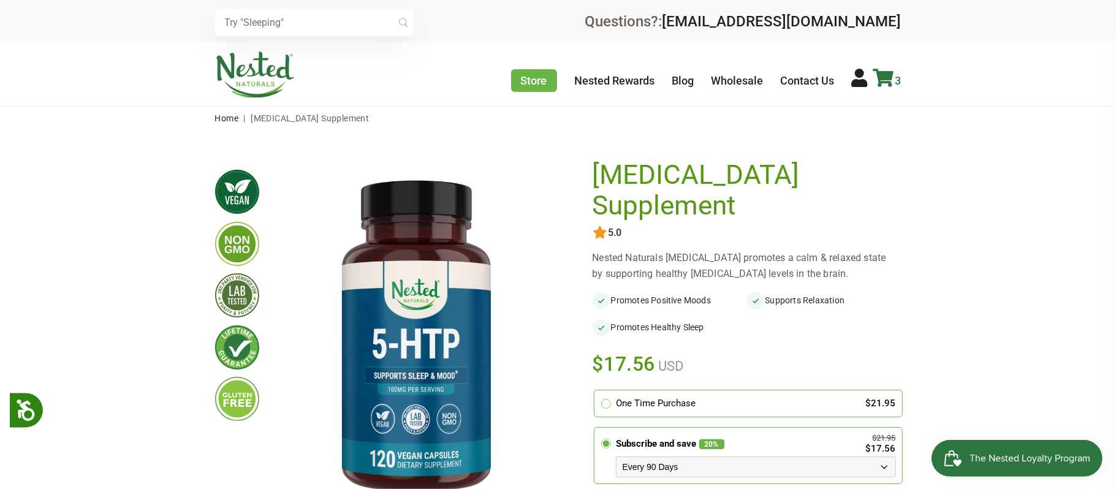
click at [888, 80] on icon at bounding box center [883, 78] width 21 height 18
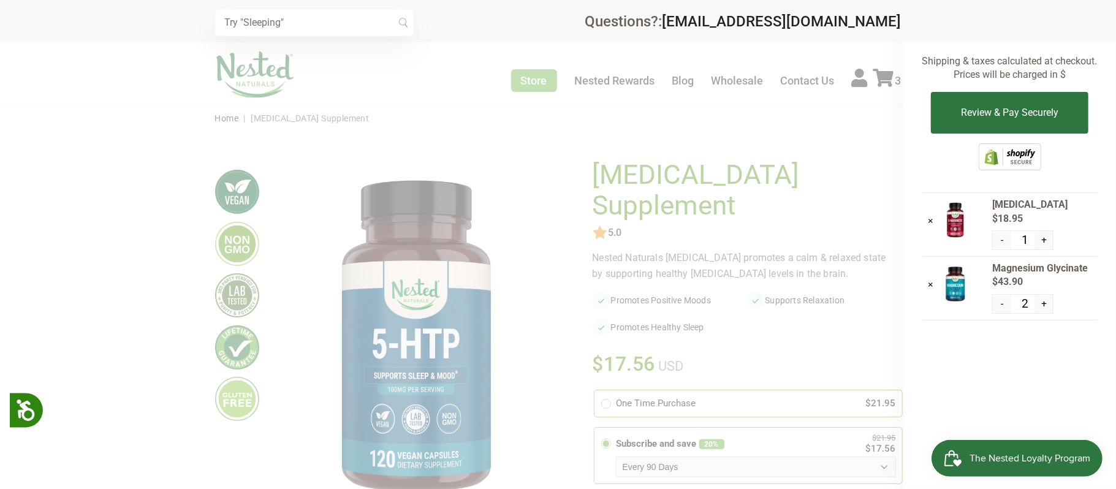
click at [1042, 304] on button "+" at bounding box center [1044, 304] width 18 height 18
click at [1043, 241] on button "+" at bounding box center [1044, 240] width 18 height 18
click at [968, 110] on button "Review & Pay Securely" at bounding box center [1009, 113] width 157 height 42
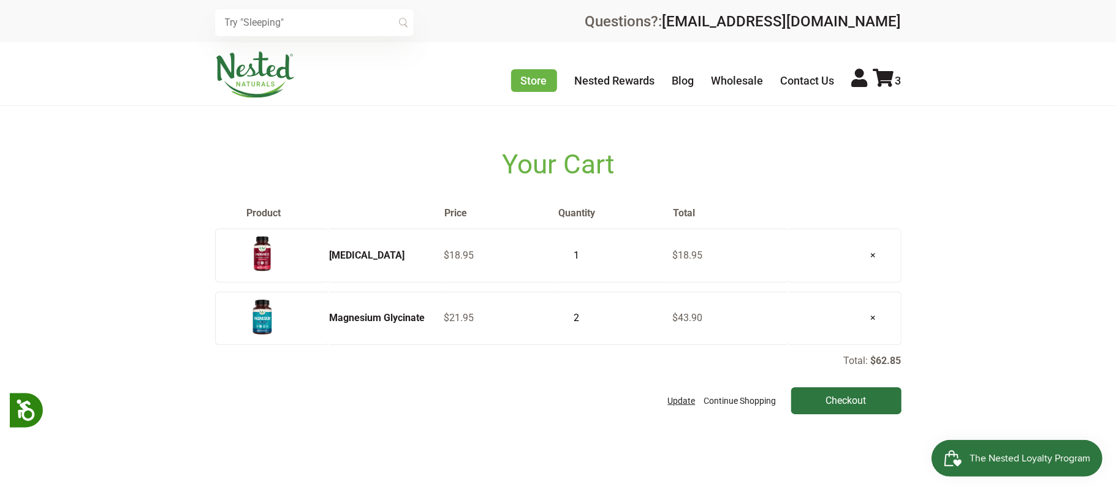
click at [681, 404] on button "Update" at bounding box center [682, 400] width 34 height 27
click at [384, 318] on link "Magnesium Glycinate" at bounding box center [377, 318] width 96 height 12
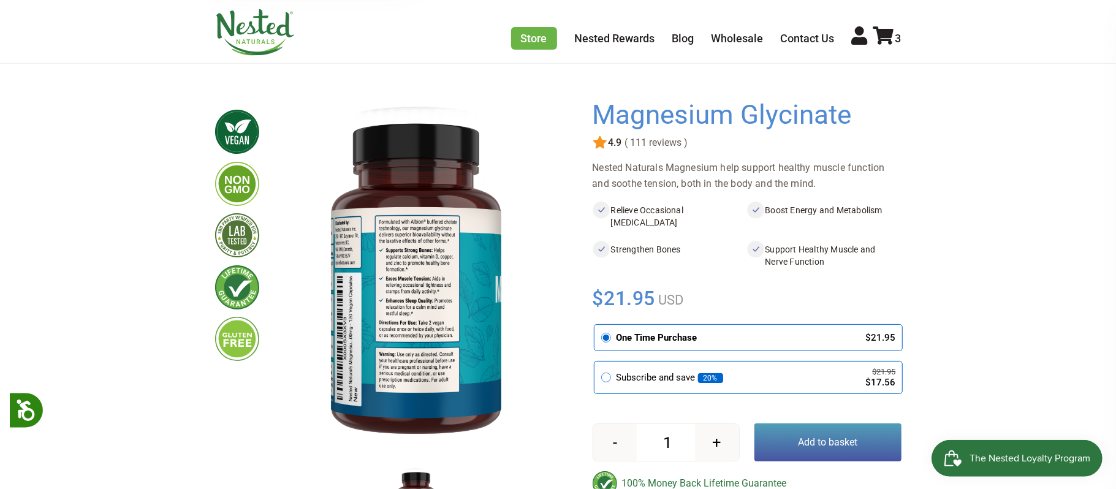
scroll to position [64, 0]
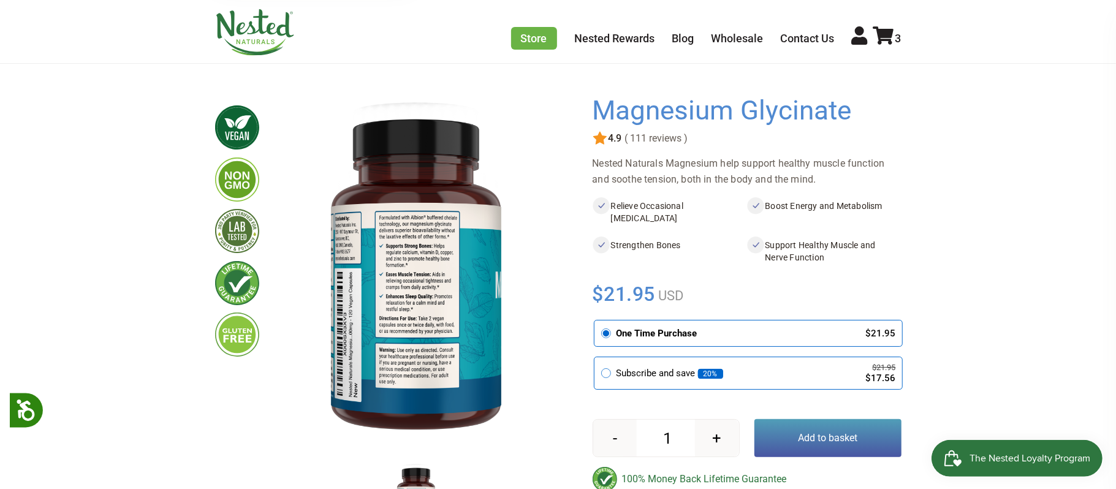
click at [824, 433] on button "Add to basket" at bounding box center [827, 438] width 147 height 38
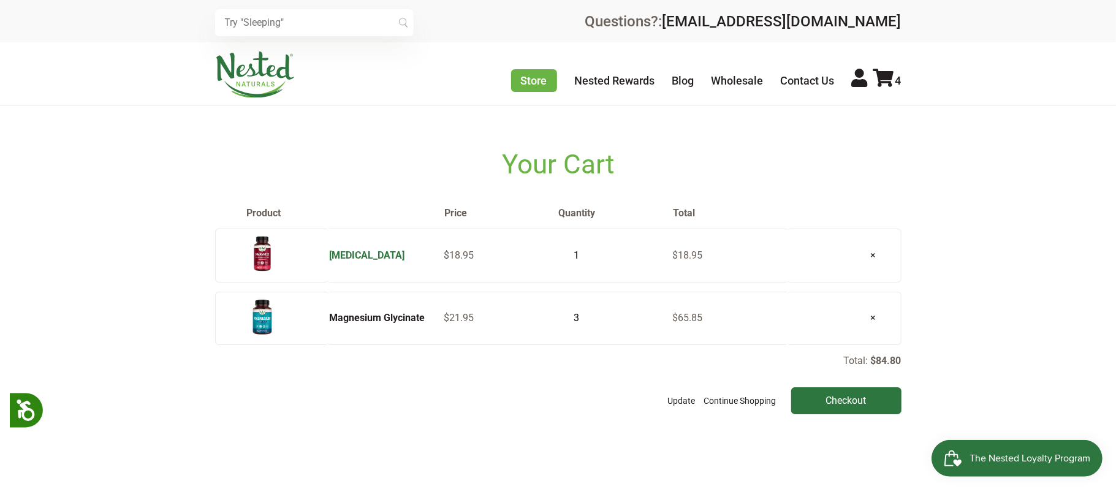
click at [365, 254] on link "[MEDICAL_DATA]" at bounding box center [366, 255] width 75 height 12
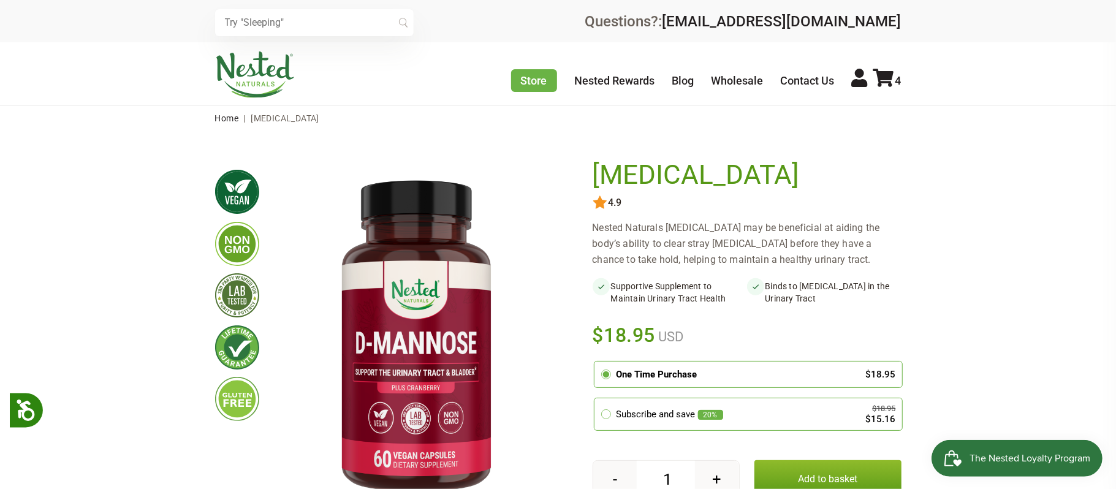
click at [862, 473] on button "Add to basket" at bounding box center [827, 479] width 147 height 38
